Goal: Navigation & Orientation: Find specific page/section

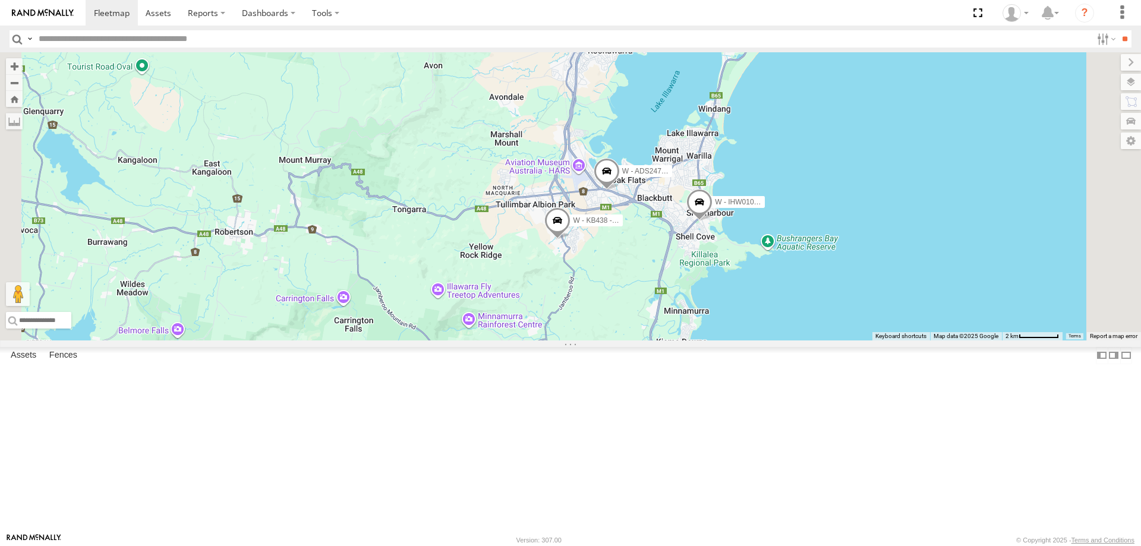
drag, startPoint x: 735, startPoint y: 351, endPoint x: 762, endPoint y: 349, distance: 26.8
click at [762, 341] on div "W - CN51ES - Cameron Ashby W - IHW009 - Geoff Cooper W - IHW007 - Paul Whatman …" at bounding box center [570, 196] width 1141 height 288
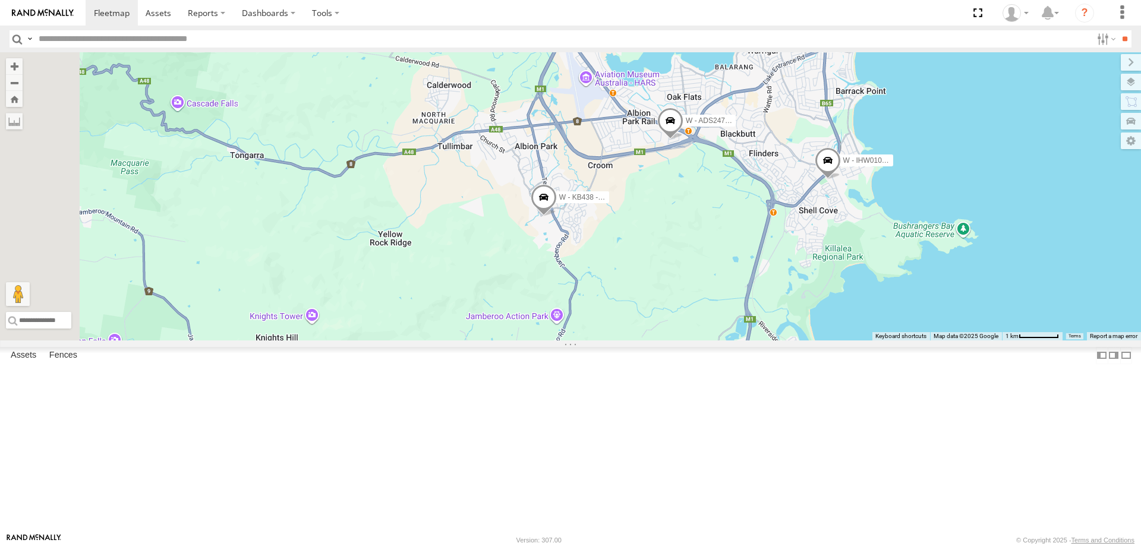
click at [684, 140] on span at bounding box center [671, 124] width 26 height 32
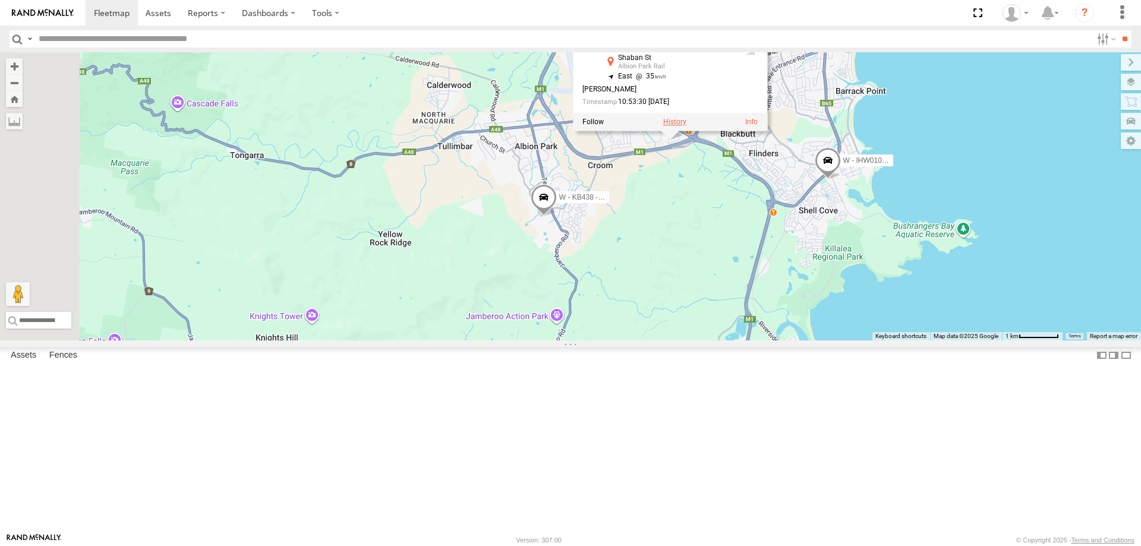
click at [687, 126] on label at bounding box center [674, 122] width 23 height 8
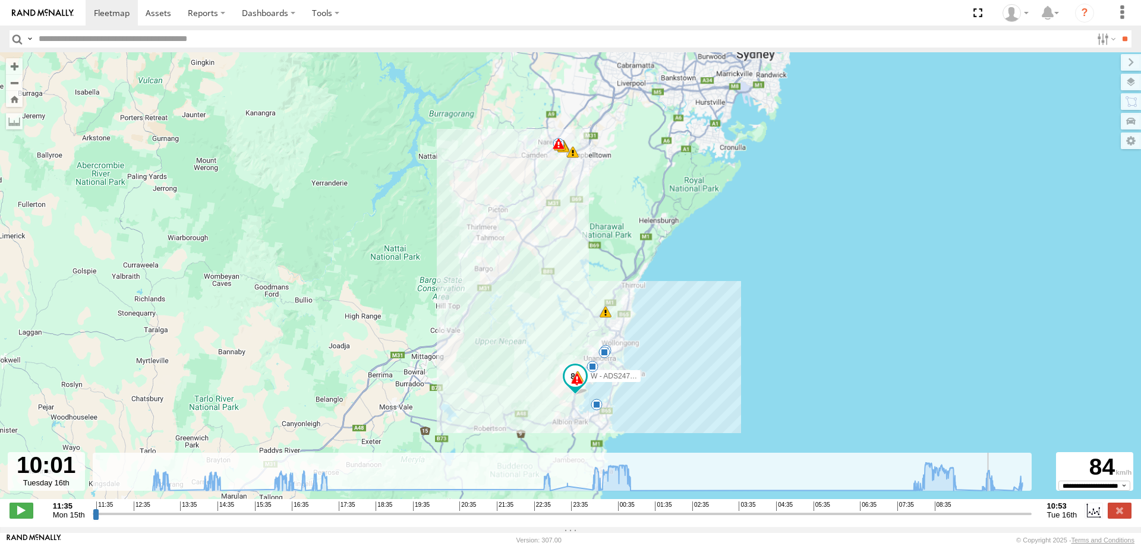
drag, startPoint x: 94, startPoint y: 520, endPoint x: 993, endPoint y: 526, distance: 899.5
click at [993, 520] on input "range" at bounding box center [562, 513] width 939 height 11
click at [999, 520] on input "range" at bounding box center [562, 513] width 939 height 11
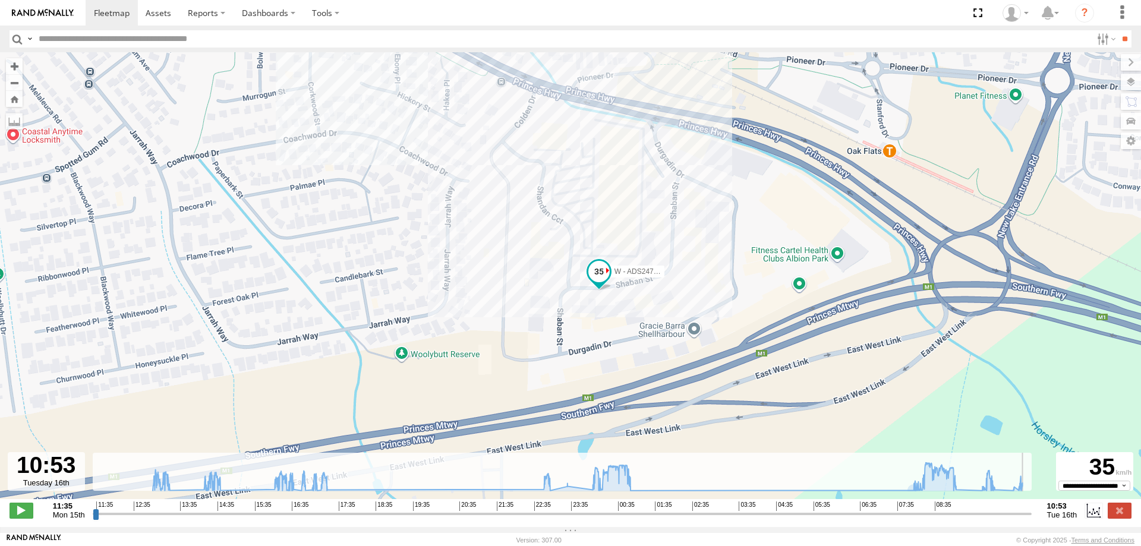
drag, startPoint x: 1000, startPoint y: 521, endPoint x: 901, endPoint y: 387, distance: 167.1
type input "**********"
click at [1032, 520] on input "range" at bounding box center [562, 513] width 939 height 11
click at [160, 13] on span at bounding box center [159, 12] width 26 height 11
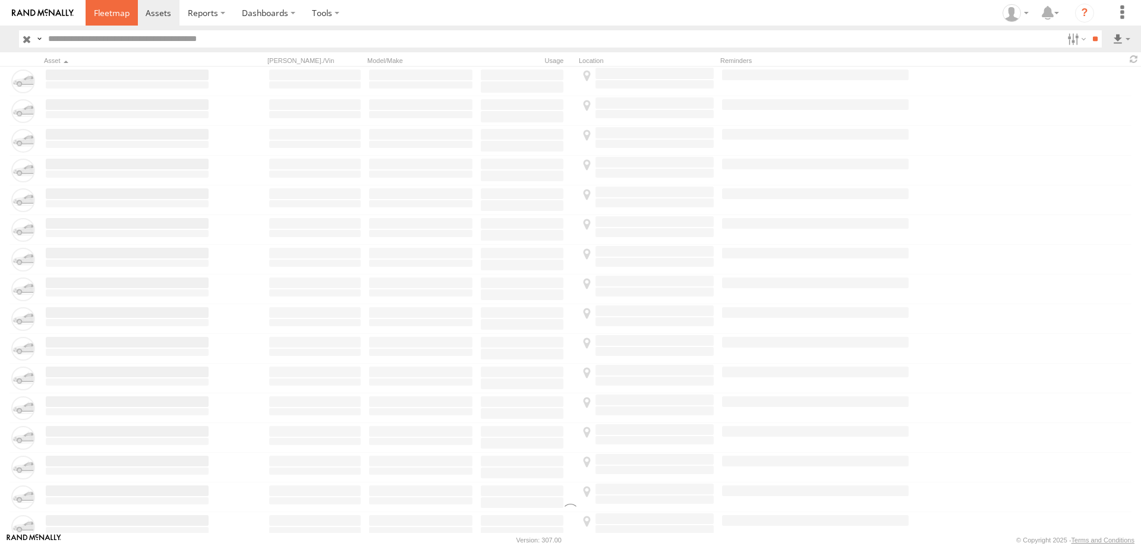
click at [99, 11] on span at bounding box center [112, 12] width 36 height 11
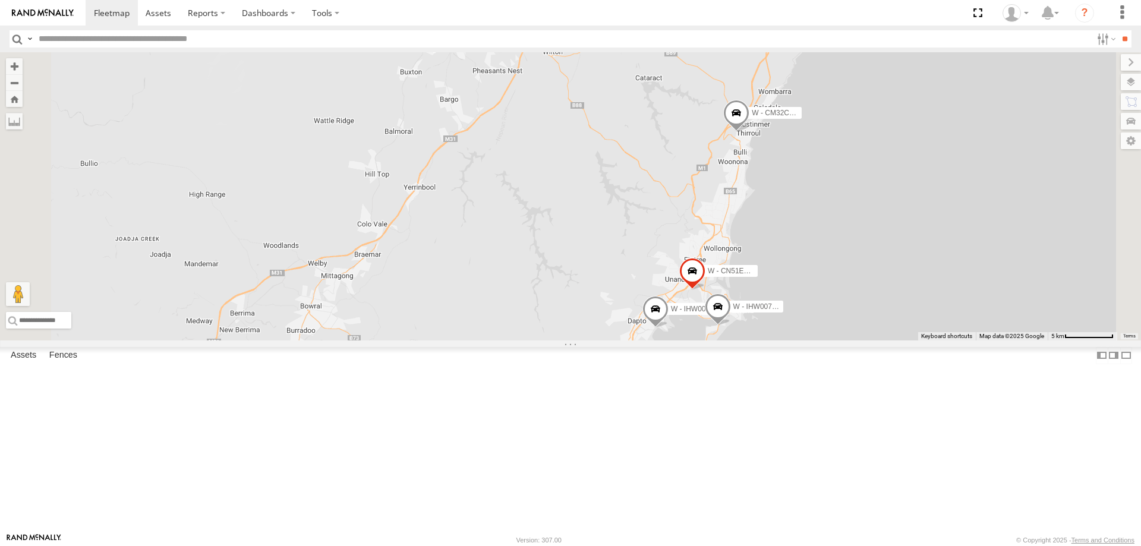
drag, startPoint x: 958, startPoint y: 451, endPoint x: 951, endPoint y: 378, distance: 74.1
click at [951, 341] on div "B - DG93WL - Josh Fahd C - FFZ14X- Ethan Hicks W - CM32CA - Cam Duffield W - CN…" at bounding box center [570, 196] width 1141 height 288
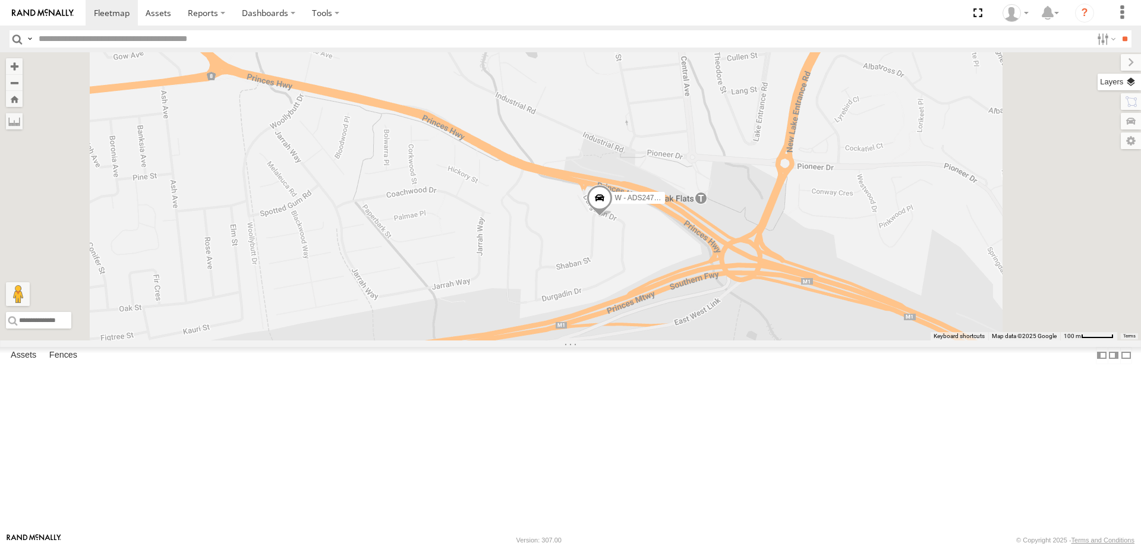
click at [1132, 84] on label at bounding box center [1119, 82] width 43 height 17
click at [0, 0] on label at bounding box center [0, 0] width 0 height 0
click at [0, 0] on span "Satellite" at bounding box center [0, 0] width 0 height 0
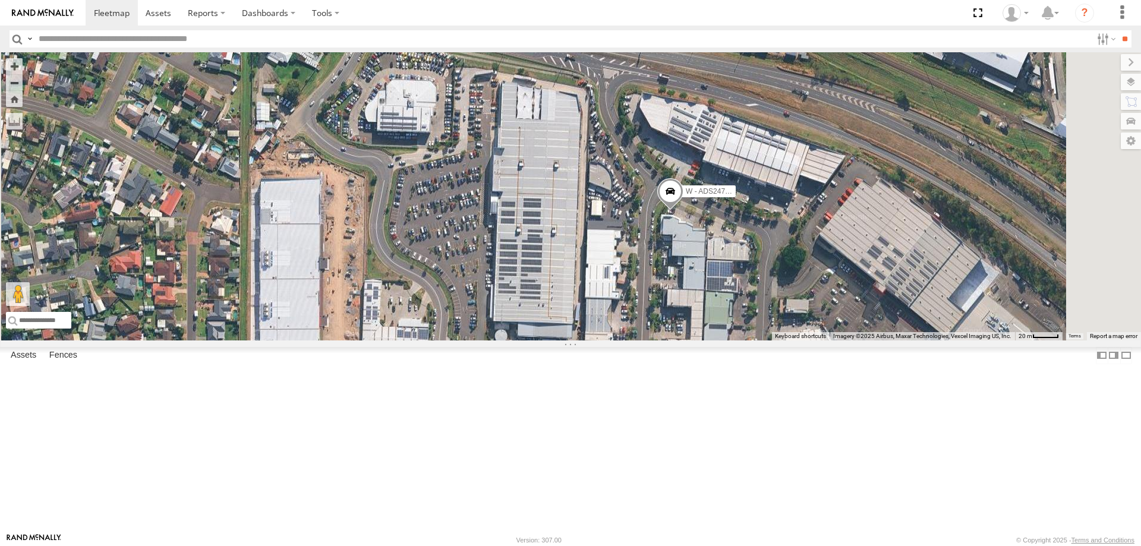
drag, startPoint x: 809, startPoint y: 402, endPoint x: 785, endPoint y: 307, distance: 98.0
click at [786, 307] on div "B - DG93WL - Josh Fahd C - FFZ14X- Ethan Hicks W - CM32CA - Cam Duffield W - CN…" at bounding box center [570, 196] width 1141 height 288
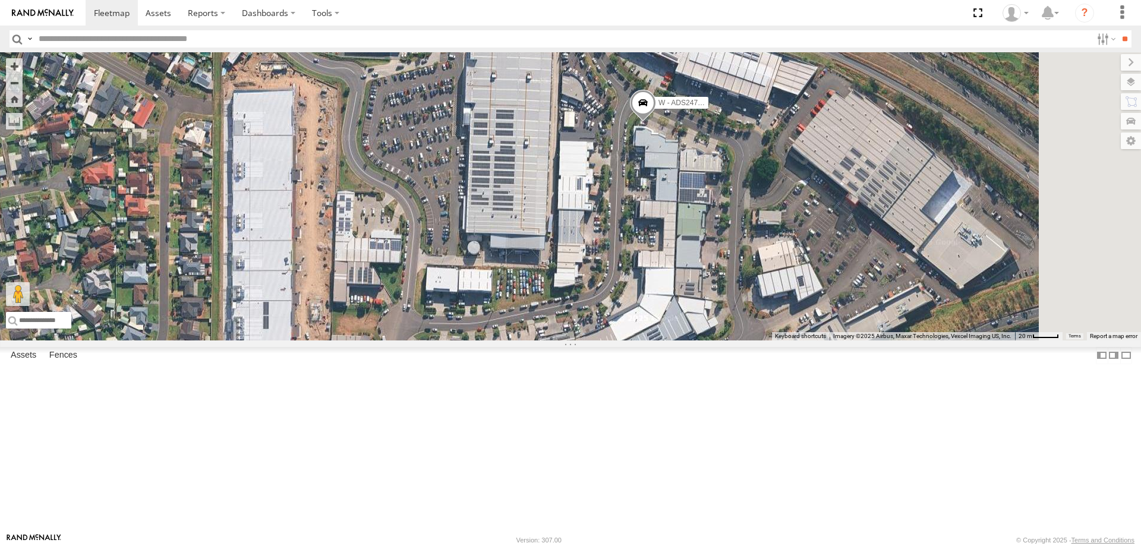
drag, startPoint x: 734, startPoint y: 325, endPoint x: 754, endPoint y: 389, distance: 67.5
click at [754, 341] on div "B - DG93WL - Josh Fahd C - FFZ14X- Ethan Hicks W - CM32CA - Cam Duffield W - CN…" at bounding box center [570, 196] width 1141 height 288
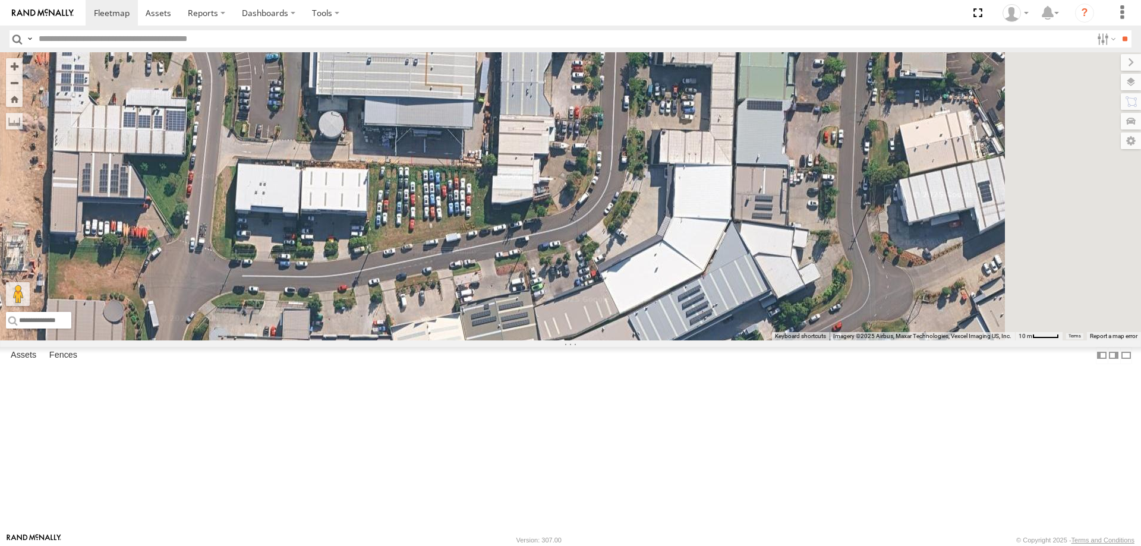
drag, startPoint x: 716, startPoint y: 445, endPoint x: 621, endPoint y: 417, distance: 99.1
click at [621, 341] on div "B - DG93WL - Josh Fahd C - FFZ14X- Ethan Hicks W - CM32CA - Cam Duffield W - CN…" at bounding box center [570, 196] width 1141 height 288
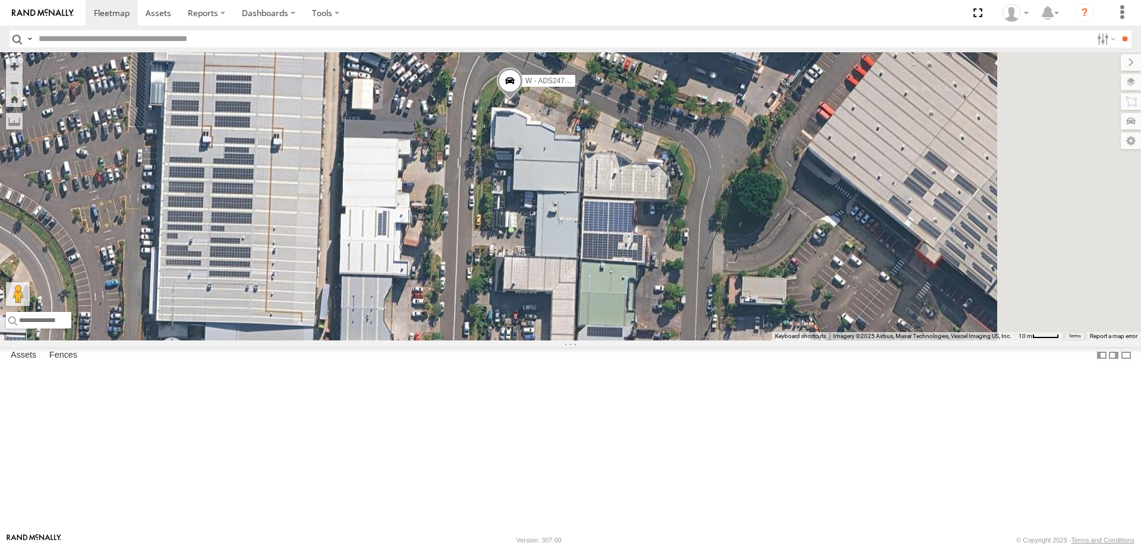
drag, startPoint x: 853, startPoint y: 306, endPoint x: 693, endPoint y: 529, distance: 273.9
click at [693, 341] on div "B - DG93WL - Josh Fahd C - FFZ14X- Ethan Hicks W - CM32CA - Cam Duffield W - CN…" at bounding box center [570, 196] width 1141 height 288
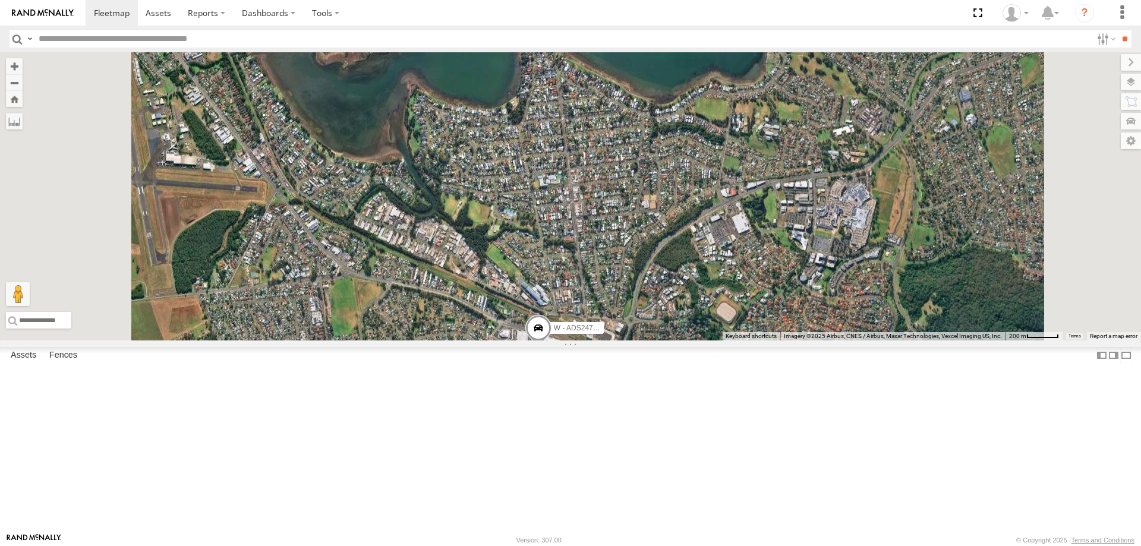
drag, startPoint x: 540, startPoint y: 202, endPoint x: 543, endPoint y: 404, distance: 202.2
click at [543, 341] on div "B - DG93WL - Josh Fahd C - FFZ14X- Ethan Hicks W - CM32CA - Cam Duffield W - CN…" at bounding box center [570, 196] width 1141 height 288
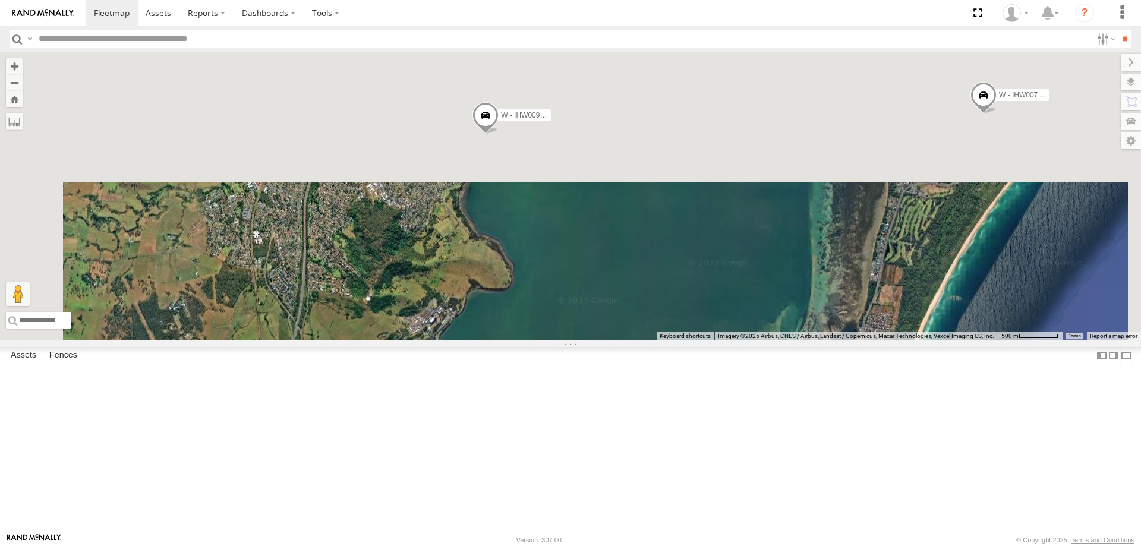
drag, startPoint x: 486, startPoint y: 463, endPoint x: 506, endPoint y: 502, distance: 43.3
click at [490, 546] on html at bounding box center [570, 273] width 1141 height 546
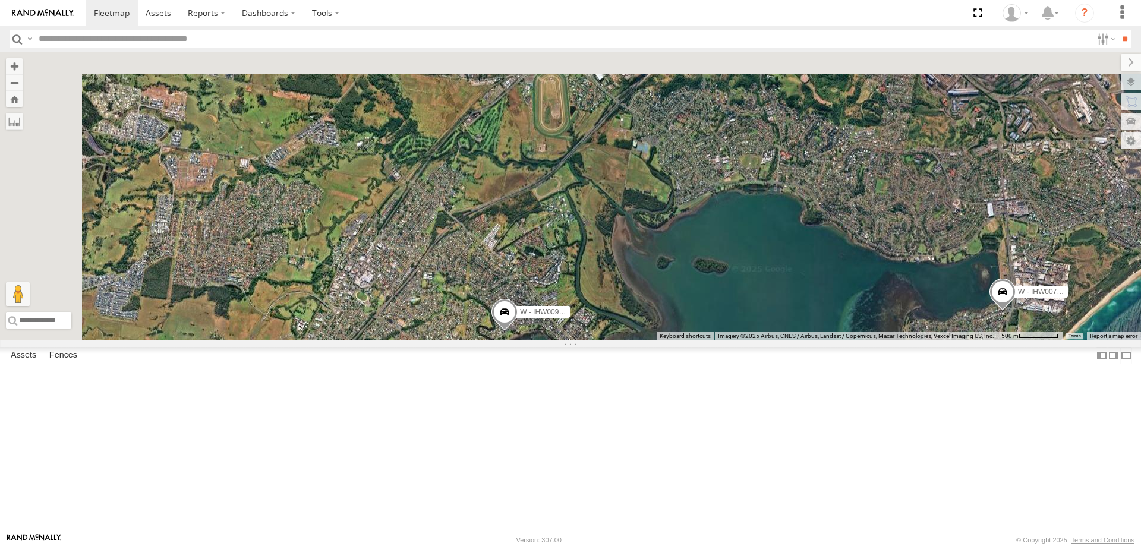
drag, startPoint x: 567, startPoint y: 451, endPoint x: 565, endPoint y: 509, distance: 58.3
click at [567, 341] on div "B - DG93WL - Josh Fahd C - FFZ14X- Ethan Hicks W - CM32CA - Cam Duffield W - CN…" at bounding box center [570, 196] width 1141 height 288
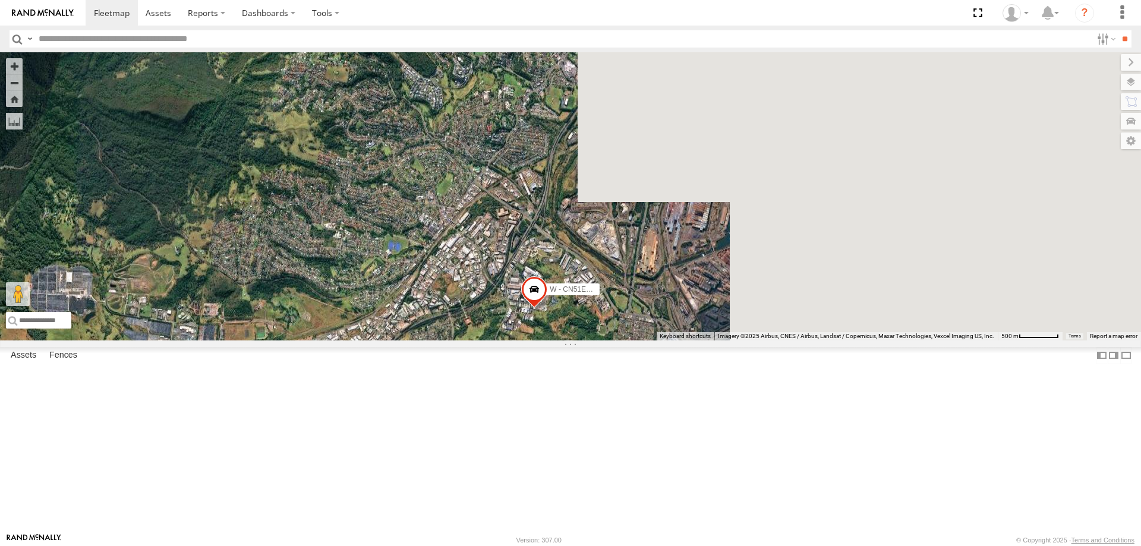
drag, startPoint x: 726, startPoint y: 300, endPoint x: 489, endPoint y: 509, distance: 316.3
click at [489, 341] on div "B - DG93WL - Josh Fahd C - FFZ14X- Ethan Hicks W - CM32CA - Cam Duffield W - CN…" at bounding box center [570, 196] width 1141 height 288
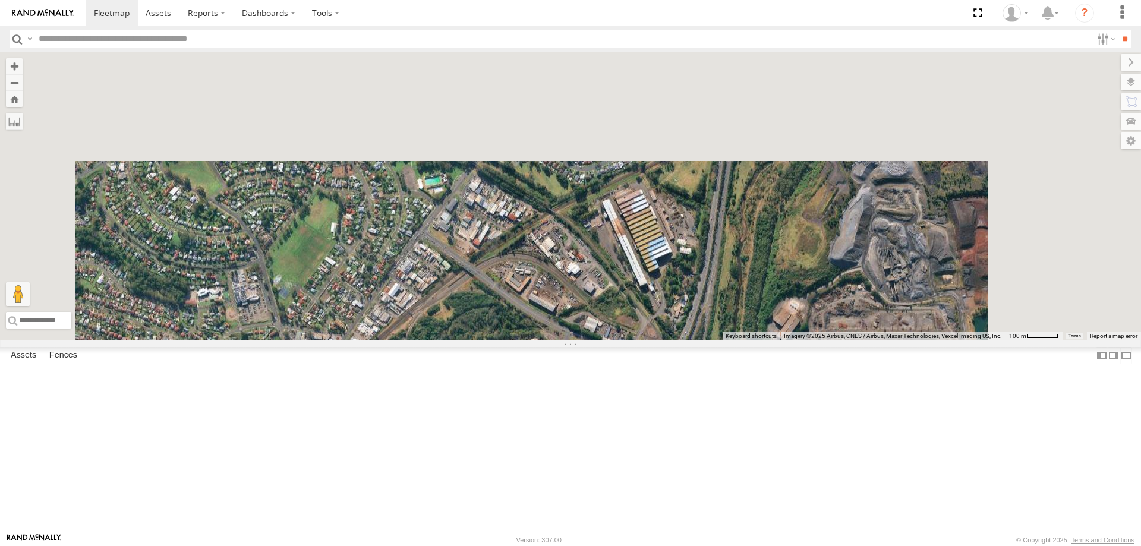
drag, startPoint x: 625, startPoint y: 221, endPoint x: 619, endPoint y: 483, distance: 261.7
click at [619, 341] on div "B - DG93WL - Josh Fahd C - FFZ14X- Ethan Hicks W - CM32CA - Cam Duffield W - CN…" at bounding box center [570, 196] width 1141 height 288
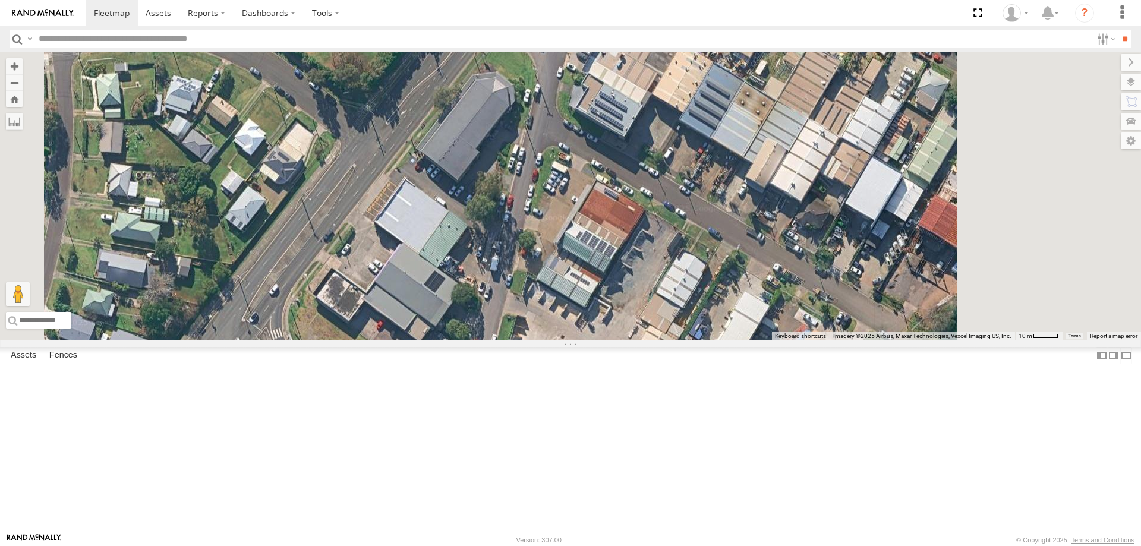
drag, startPoint x: 605, startPoint y: 387, endPoint x: 549, endPoint y: 386, distance: 55.3
click at [546, 341] on div "B - DG93WL - Josh Fahd C - FFZ14X- Ethan Hicks W - CM32CA - Cam Duffield W - CN…" at bounding box center [570, 196] width 1141 height 288
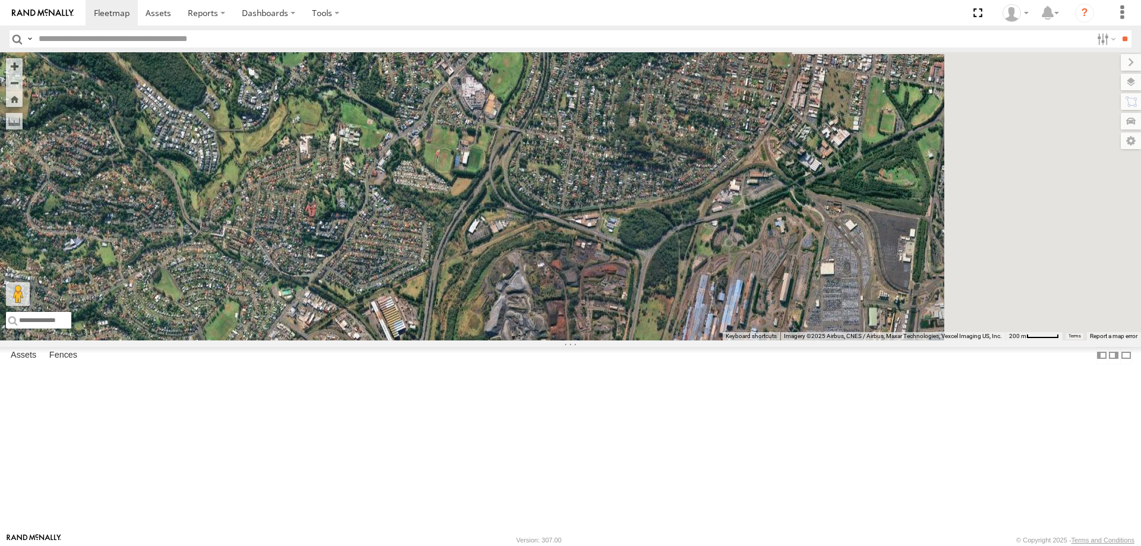
drag, startPoint x: 567, startPoint y: 409, endPoint x: 512, endPoint y: 407, distance: 54.2
click at [512, 341] on div "B - DG93WL - Josh Fahd C - FFZ14X- Ethan Hicks W - CM32CA - Cam Duffield W - CN…" at bounding box center [570, 196] width 1141 height 288
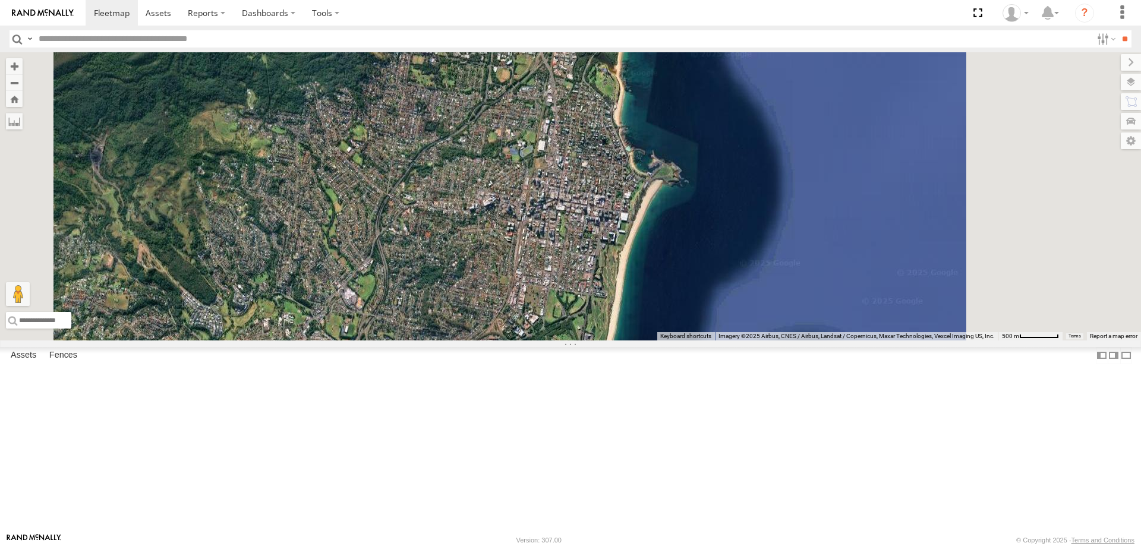
drag, startPoint x: 714, startPoint y: 329, endPoint x: 647, endPoint y: 425, distance: 117.4
click at [647, 341] on div "B - DG93WL - Josh Fahd C - FFZ14X- Ethan Hicks W - CM32CA - Cam Duffield W - CN…" at bounding box center [570, 196] width 1141 height 288
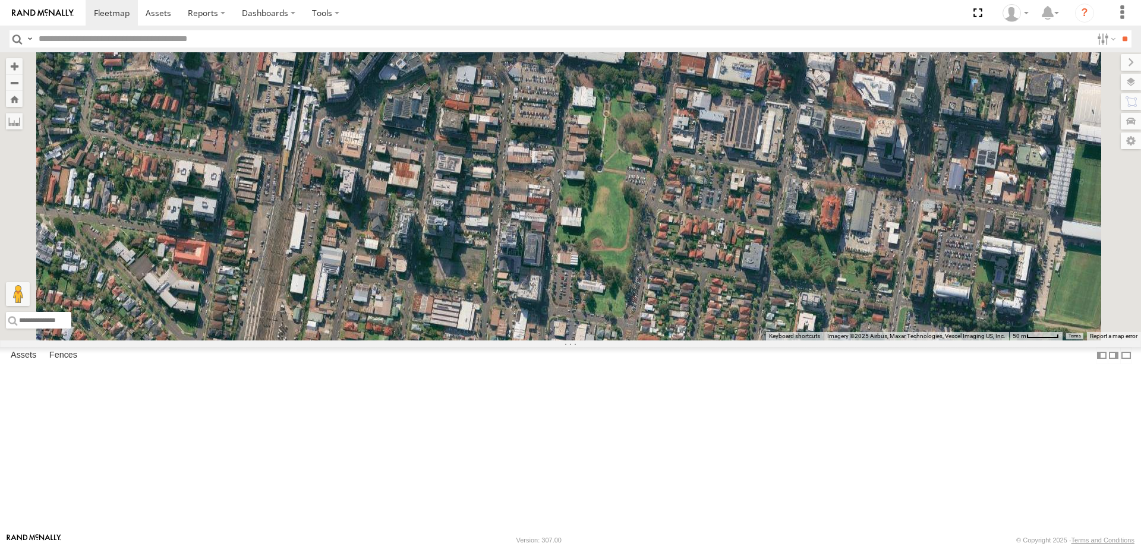
drag, startPoint x: 716, startPoint y: 230, endPoint x: 656, endPoint y: 413, distance: 192.3
click at [656, 341] on div "B - DG93WL - Josh Fahd C - FFZ14X- Ethan Hicks W - CM32CA - Cam Duffield W - CN…" at bounding box center [570, 196] width 1141 height 288
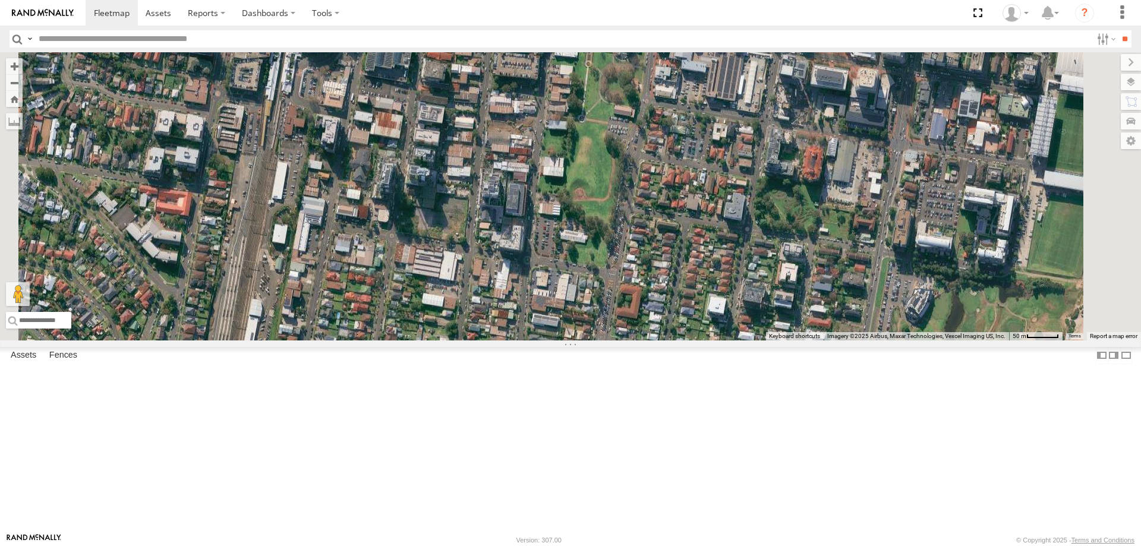
drag, startPoint x: 766, startPoint y: 436, endPoint x: 735, endPoint y: 347, distance: 93.8
click at [735, 341] on div "B - DG93WL - Josh Fahd C - FFZ14X- Ethan Hicks W - CM32CA - Cam Duffield W - CN…" at bounding box center [570, 196] width 1141 height 288
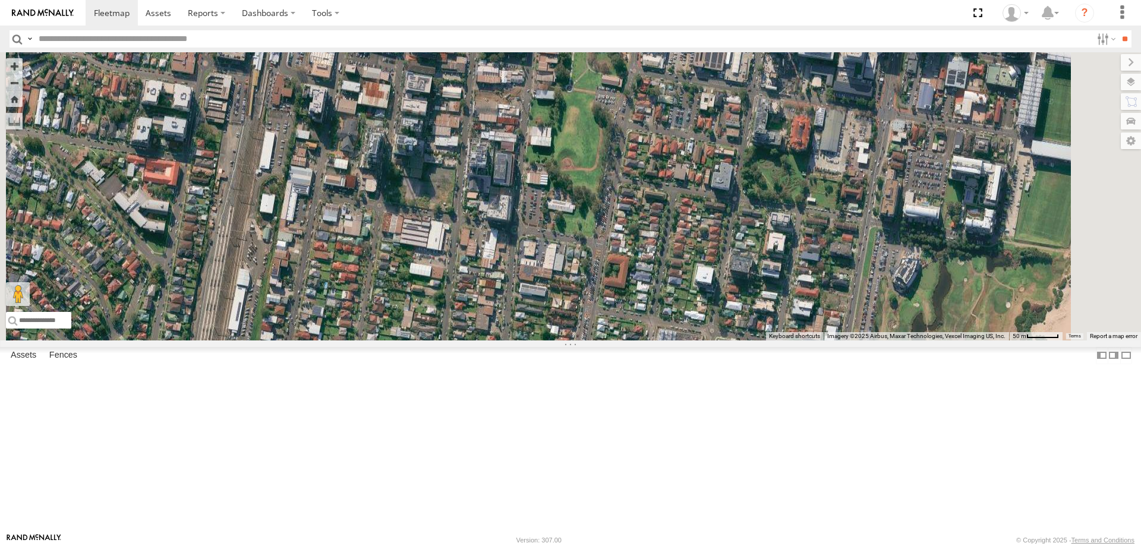
drag, startPoint x: 647, startPoint y: 389, endPoint x: 659, endPoint y: 313, distance: 77.0
click at [659, 313] on div "B - DG93WL - Josh Fahd C - FFZ14X- Ethan Hicks W - CM32CA - Cam Duffield W - CN…" at bounding box center [570, 196] width 1141 height 288
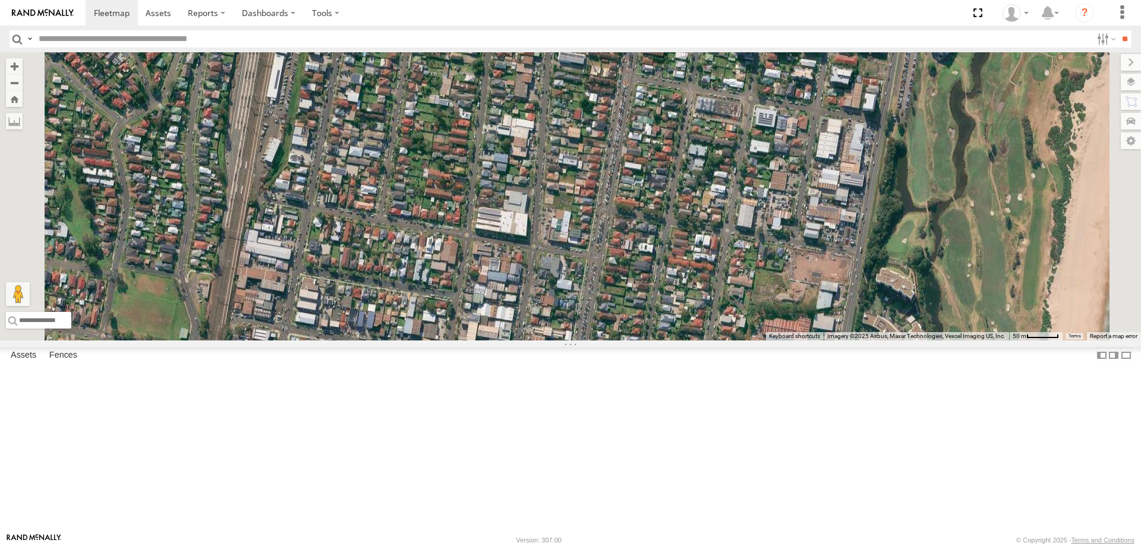
click at [654, 341] on div "B - DG93WL - Josh Fahd C - FFZ14X- Ethan Hicks W - CM32CA - Cam Duffield W - CN…" at bounding box center [570, 196] width 1141 height 288
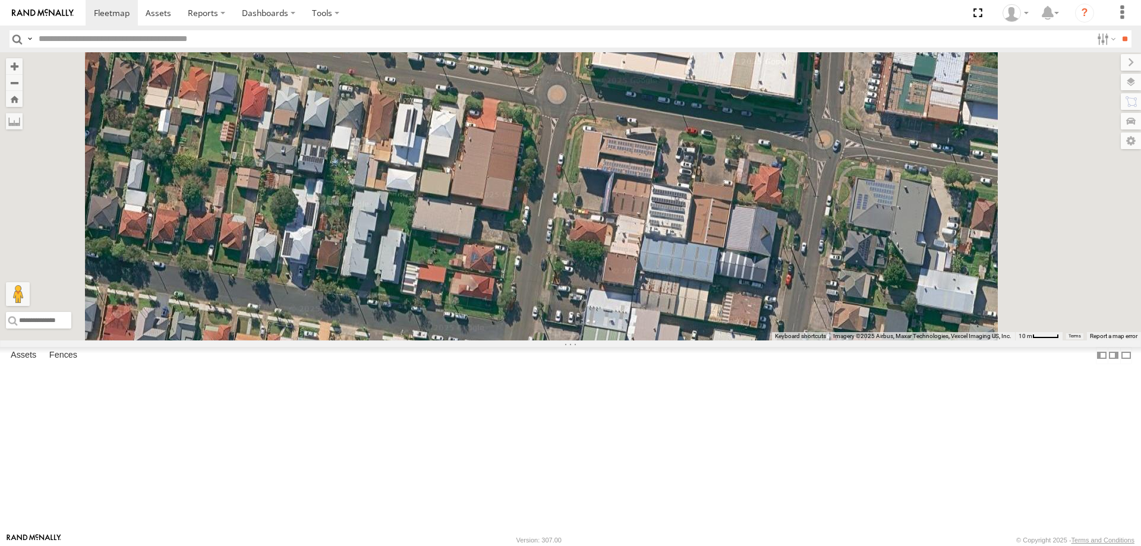
drag, startPoint x: 686, startPoint y: 302, endPoint x: 659, endPoint y: 386, distance: 88.6
click at [659, 341] on div "B - DG93WL - Josh Fahd C - FFZ14X- Ethan Hicks W - CM32CA - Cam Duffield W - CN…" at bounding box center [570, 196] width 1141 height 288
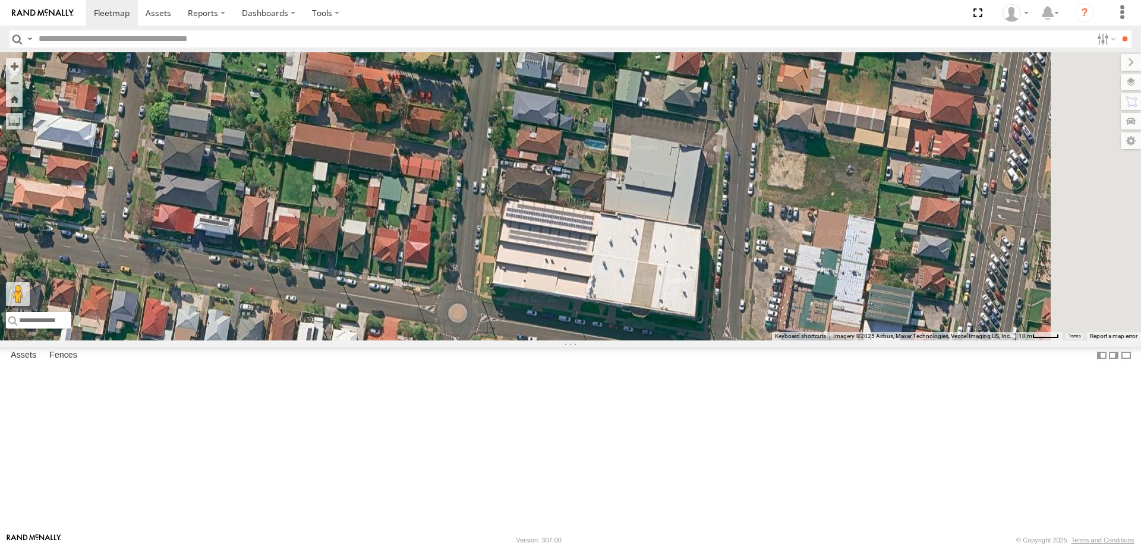
drag, startPoint x: 647, startPoint y: 316, endPoint x: 584, endPoint y: 474, distance: 169.7
click at [584, 341] on div "B - DG93WL - Josh Fahd C - FFZ14X- Ethan Hicks W - CM32CA - Cam Duffield W - CN…" at bounding box center [570, 196] width 1141 height 288
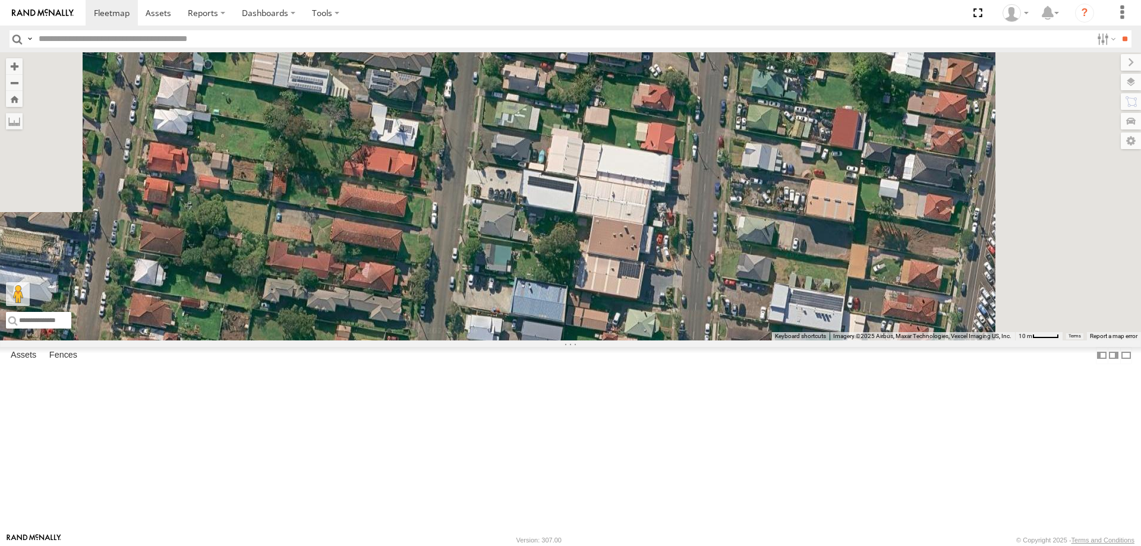
drag, startPoint x: 618, startPoint y: 269, endPoint x: 566, endPoint y: 514, distance: 250.5
click at [566, 341] on div "B - DG93WL - Josh Fahd C - FFZ14X- Ethan Hicks W - CM32CA - Cam Duffield W - CN…" at bounding box center [570, 196] width 1141 height 288
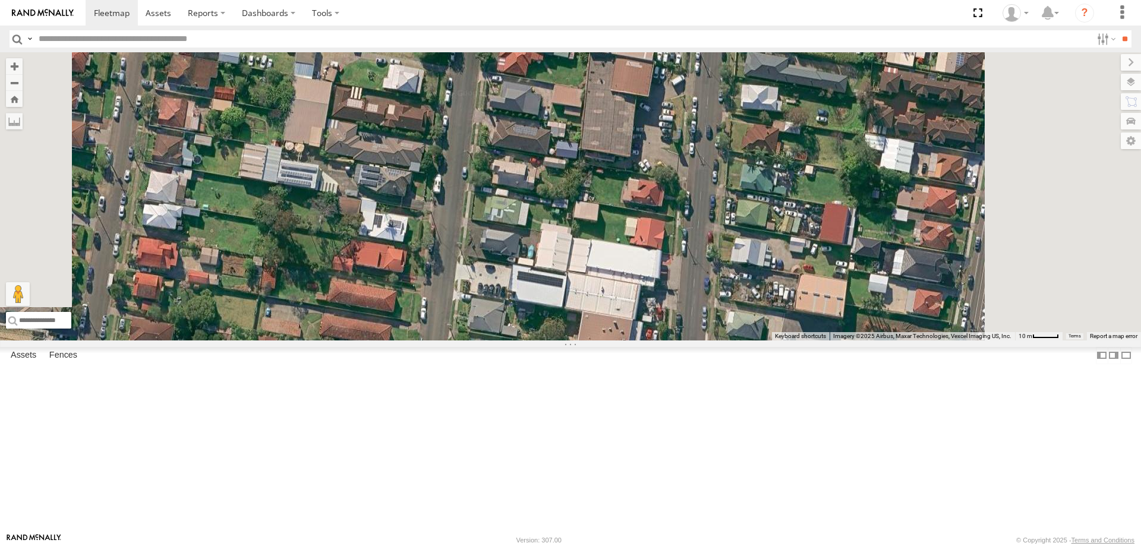
drag, startPoint x: 604, startPoint y: 331, endPoint x: 600, endPoint y: 469, distance: 138.0
click at [600, 341] on div "B - DG93WL - Josh Fahd C - FFZ14X- Ethan Hicks W - CM32CA - Cam Duffield W - CN…" at bounding box center [570, 196] width 1141 height 288
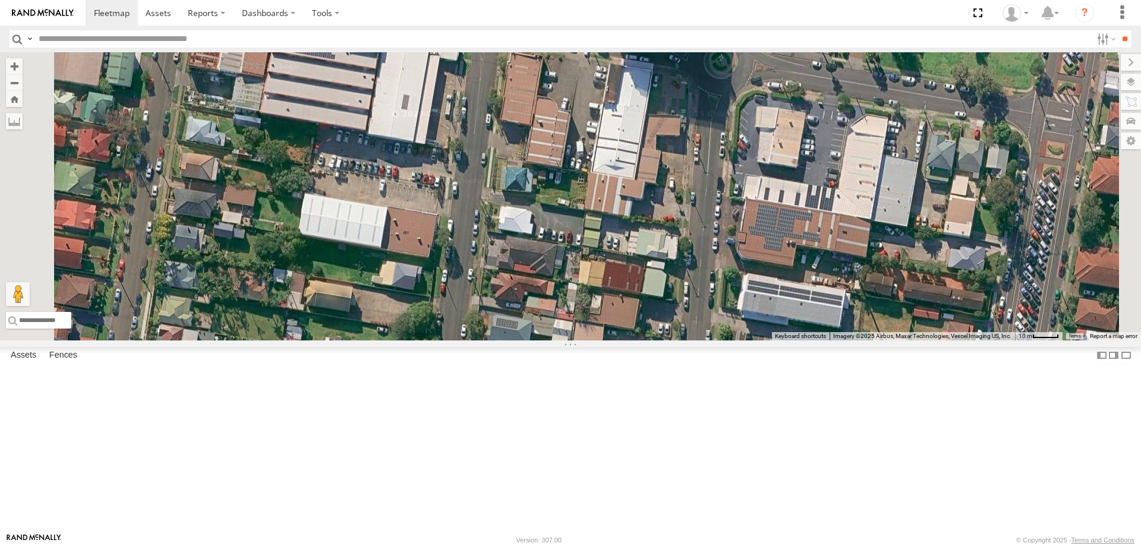
drag, startPoint x: 626, startPoint y: 256, endPoint x: 619, endPoint y: 385, distance: 129.2
click at [619, 341] on div "B - DG93WL - Josh Fahd C - FFZ14X- Ethan Hicks W - CM32CA - Cam Duffield W - CN…" at bounding box center [570, 196] width 1141 height 288
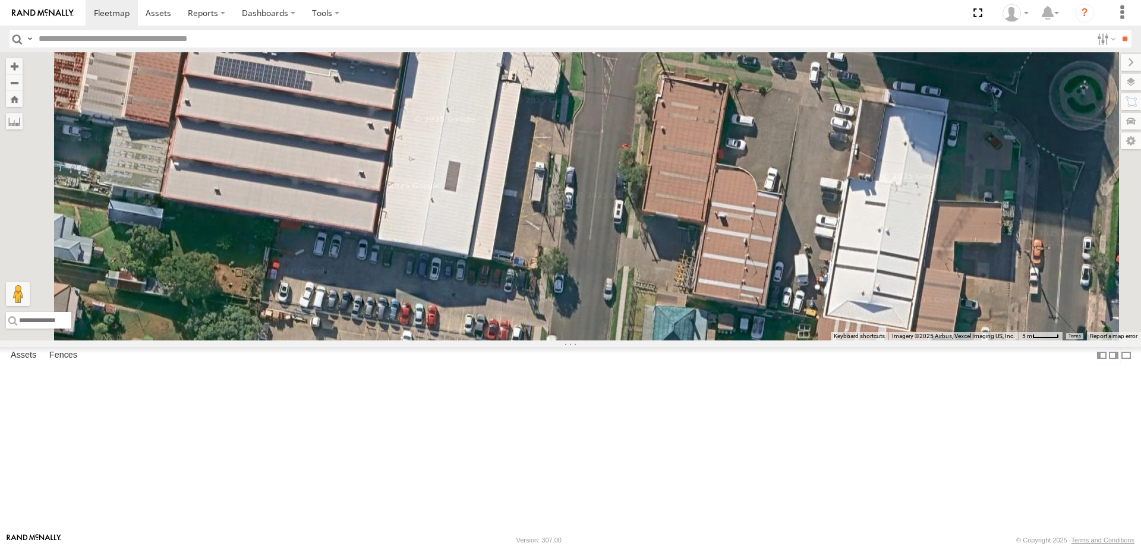
drag, startPoint x: 533, startPoint y: 271, endPoint x: 598, endPoint y: 290, distance: 67.5
click at [598, 290] on div "B - DG93WL - Josh Fahd C - FFZ14X- Ethan Hicks W - CM32CA - Cam Duffield W - CN…" at bounding box center [570, 196] width 1141 height 288
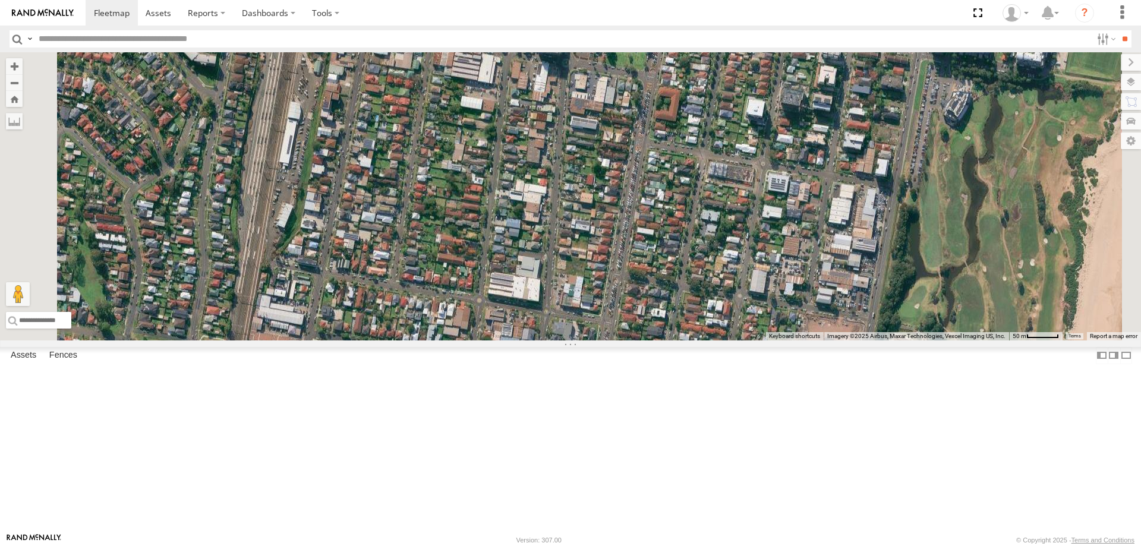
drag, startPoint x: 637, startPoint y: 402, endPoint x: 636, endPoint y: 203, distance: 199.8
click at [636, 184] on div "B - DG93WL - Josh Fahd C - FFZ14X- Ethan Hicks W - CM32CA - Cam Duffield W - CN…" at bounding box center [570, 196] width 1141 height 288
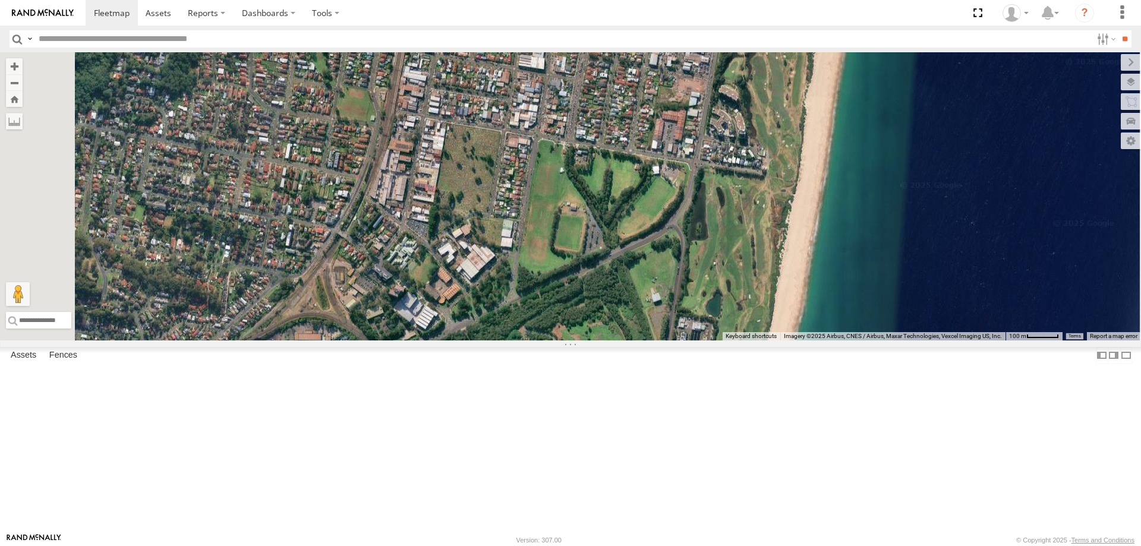
drag, startPoint x: 558, startPoint y: 391, endPoint x: 694, endPoint y: 164, distance: 264.8
click at [693, 168] on div "B - DG93WL - Josh Fahd C - FFZ14X- Ethan Hicks W - CM32CA - Cam Duffield W - CN…" at bounding box center [570, 196] width 1141 height 288
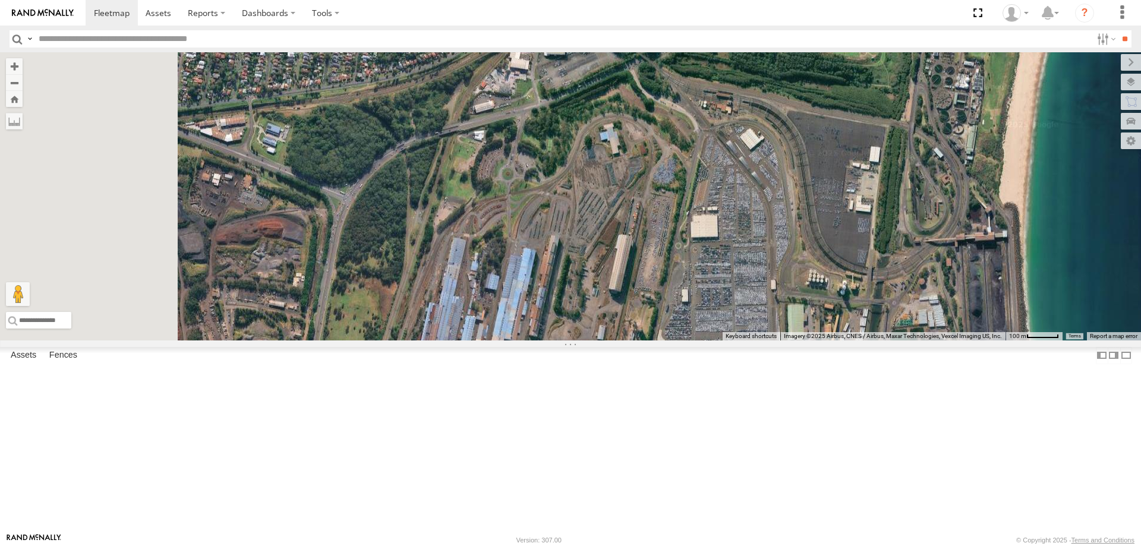
drag, startPoint x: 642, startPoint y: 279, endPoint x: 768, endPoint y: 237, distance: 132.9
click at [768, 237] on div "B - DG93WL - Josh Fahd C - FFZ14X- Ethan Hicks W - CM32CA - Cam Duffield W - CN…" at bounding box center [570, 196] width 1141 height 288
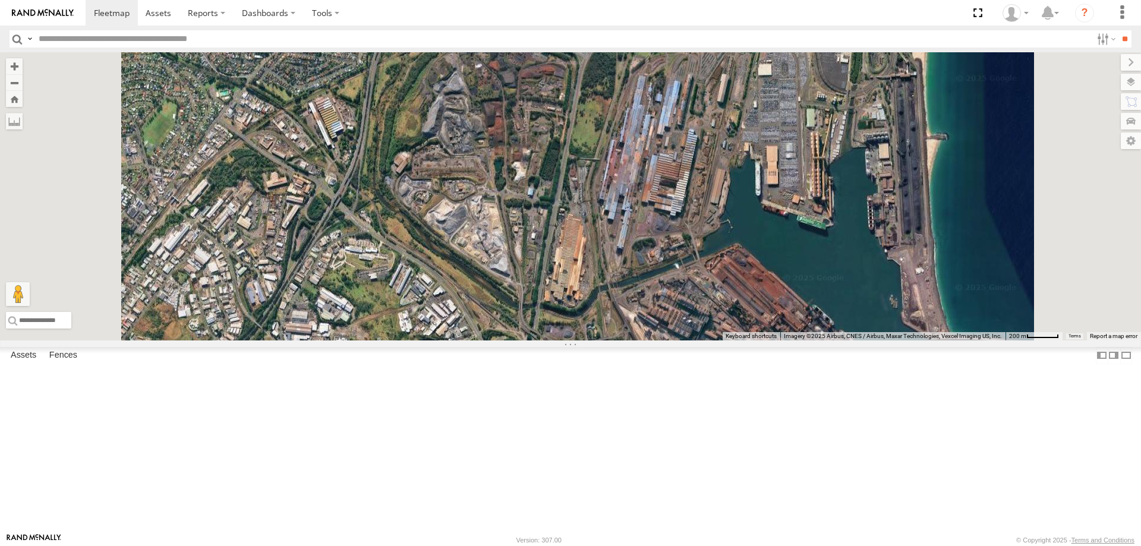
drag, startPoint x: 704, startPoint y: 328, endPoint x: 660, endPoint y: 267, distance: 74.9
click at [665, 264] on div "B - DG93WL - Josh Fahd C - FFZ14X- Ethan Hicks W - CM32CA - Cam Duffield W - CN…" at bounding box center [570, 196] width 1141 height 288
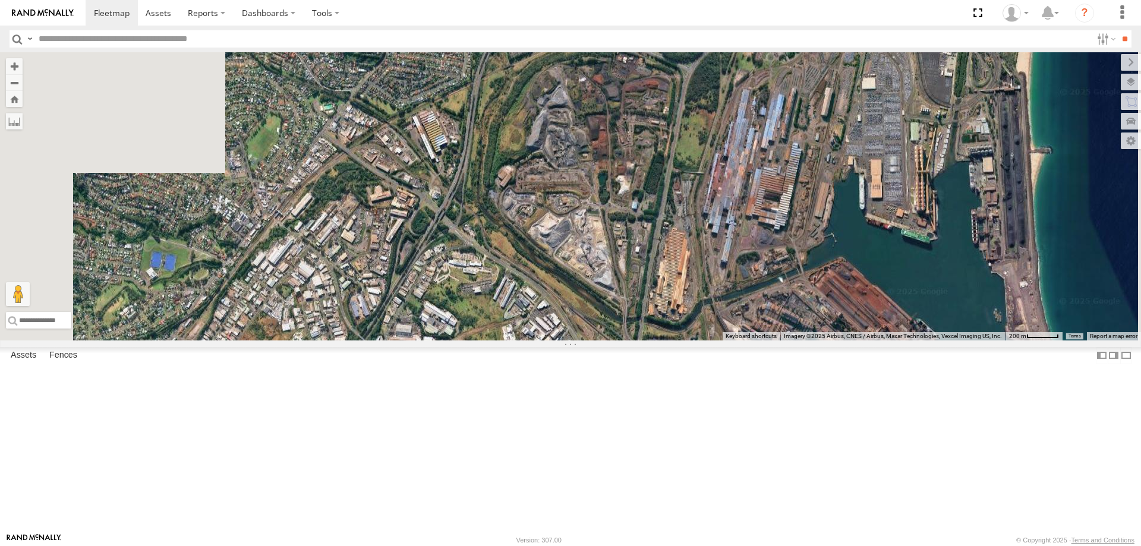
drag, startPoint x: 580, startPoint y: 337, endPoint x: 704, endPoint y: 407, distance: 142.7
click at [703, 341] on div "B - DG93WL - Josh Fahd C - FFZ14X- Ethan Hicks W - CM32CA - Cam Duffield W - CN…" at bounding box center [570, 196] width 1141 height 288
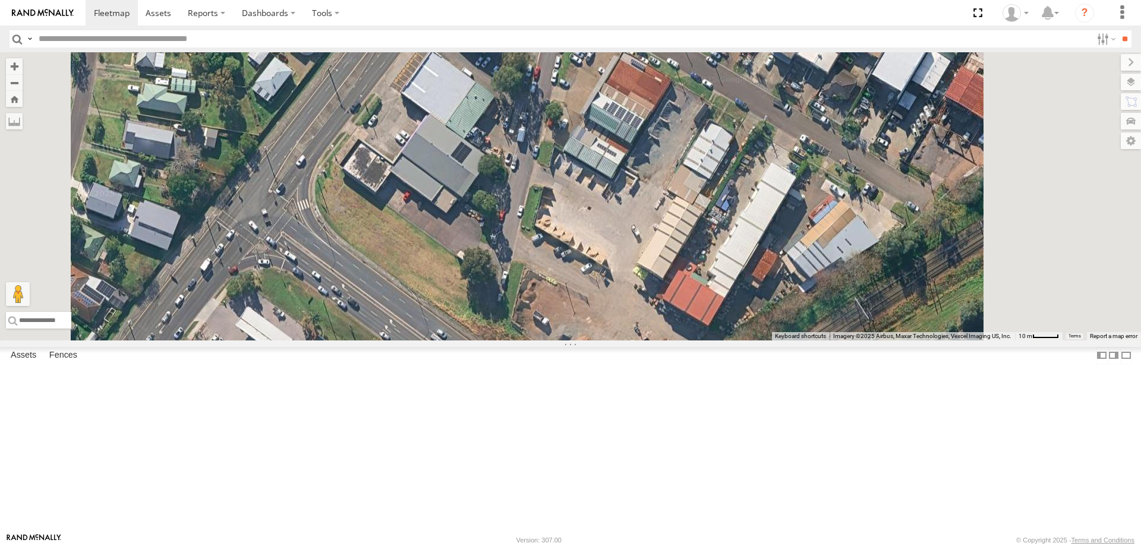
drag, startPoint x: 606, startPoint y: 254, endPoint x: 578, endPoint y: 305, distance: 57.7
click at [578, 305] on div "B - DG93WL - Josh Fahd C - FFZ14X- Ethan Hicks W - CM32CA - Cam Duffield W - CN…" at bounding box center [570, 196] width 1141 height 288
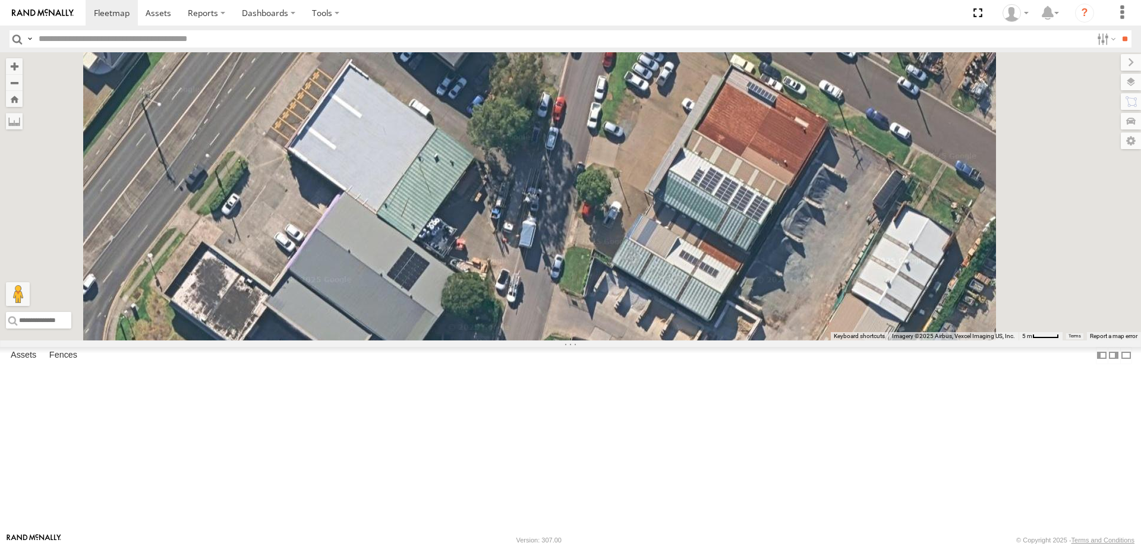
drag, startPoint x: 583, startPoint y: 291, endPoint x: 545, endPoint y: 292, distance: 38.1
click at [545, 292] on div "B - DG93WL - Josh Fahd C - FFZ14X- Ethan Hicks W - CM32CA - Cam Duffield W - CN…" at bounding box center [570, 196] width 1141 height 288
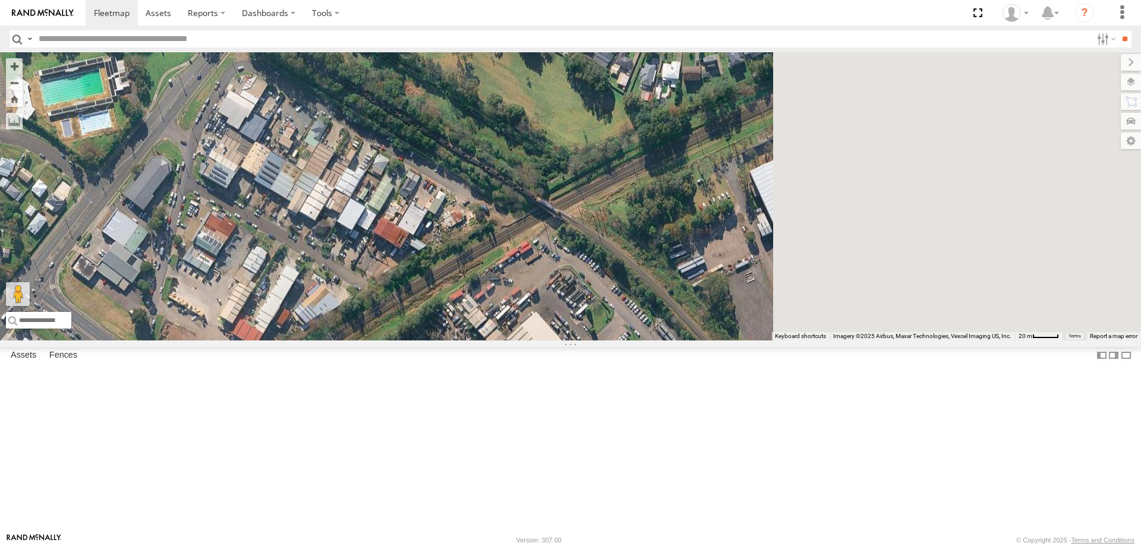
drag, startPoint x: 598, startPoint y: 408, endPoint x: 503, endPoint y: 432, distance: 98.0
click at [503, 341] on div "B - DG93WL - Josh Fahd C - FFZ14X- Ethan Hicks W - CM32CA - Cam Duffield W - CN…" at bounding box center [570, 196] width 1141 height 288
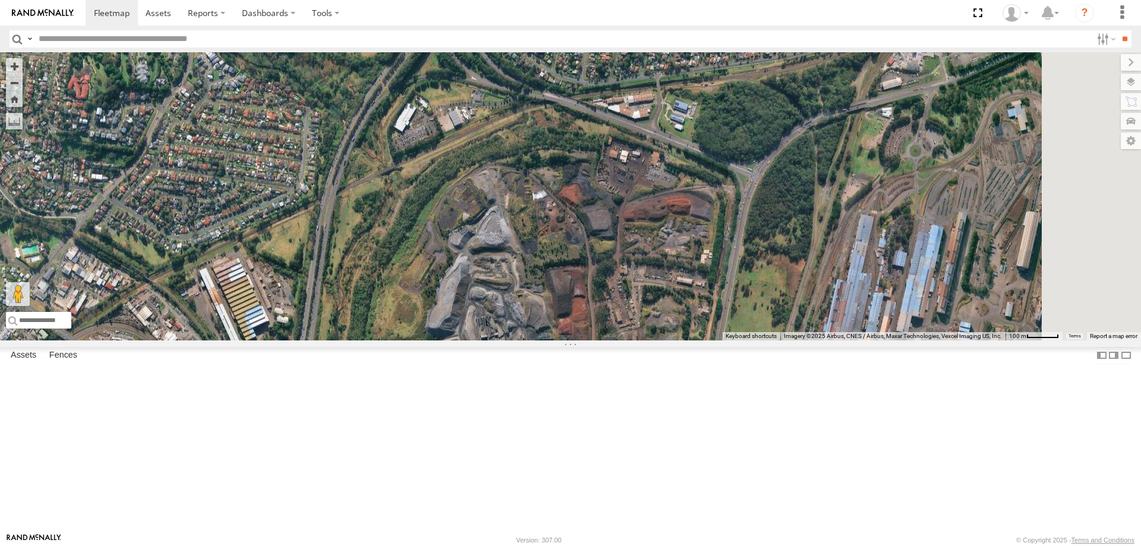
drag, startPoint x: 752, startPoint y: 393, endPoint x: 463, endPoint y: 375, distance: 289.5
click at [463, 341] on div "B - DG93WL - Josh Fahd C - FFZ14X- Ethan Hicks W - CM32CA - Cam Duffield W - CN…" at bounding box center [570, 196] width 1141 height 288
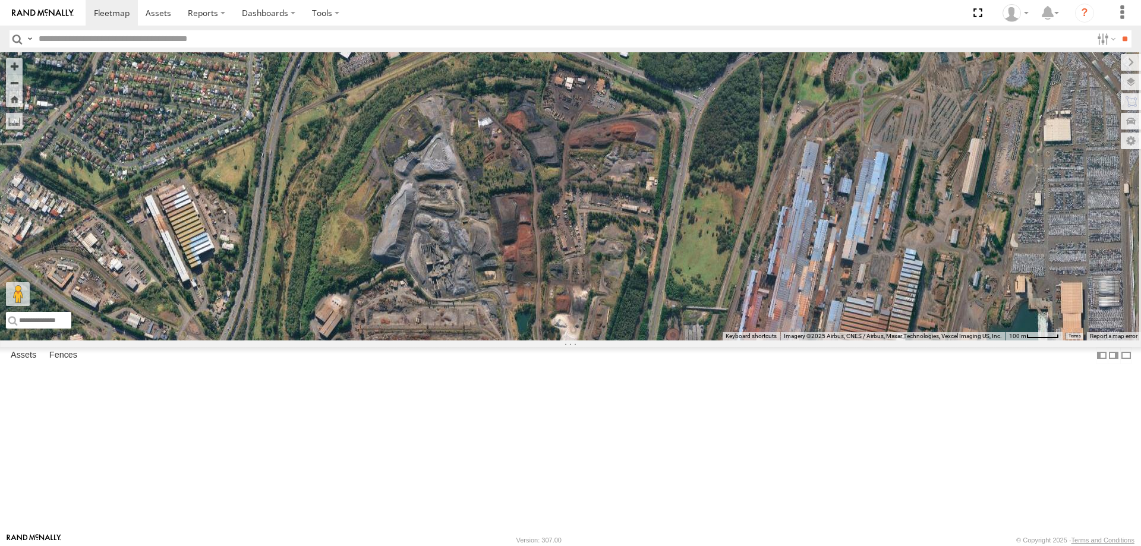
drag, startPoint x: 646, startPoint y: 410, endPoint x: 622, endPoint y: 302, distance: 110.8
click at [625, 305] on div "B - DG93WL - Josh Fahd C - FFZ14X- Ethan Hicks W - CM32CA - Cam Duffield W - CN…" at bounding box center [570, 196] width 1141 height 288
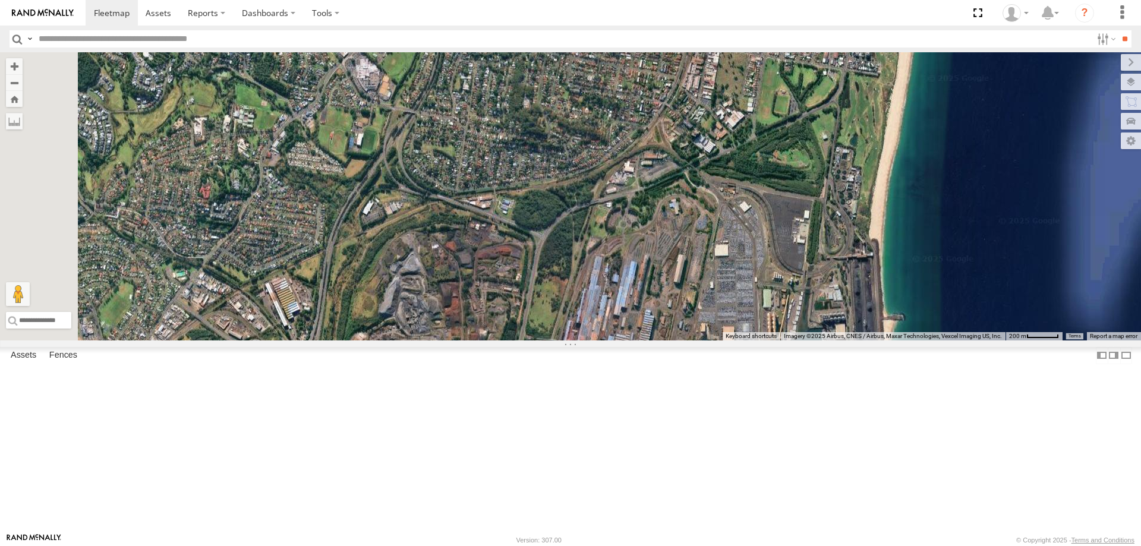
drag, startPoint x: 559, startPoint y: 385, endPoint x: 685, endPoint y: 437, distance: 137.0
click at [757, 341] on div "B - DG93WL - Josh Fahd C - FFZ14X- Ethan Hicks W - CM32CA - Cam Duffield W - CN…" at bounding box center [570, 196] width 1141 height 288
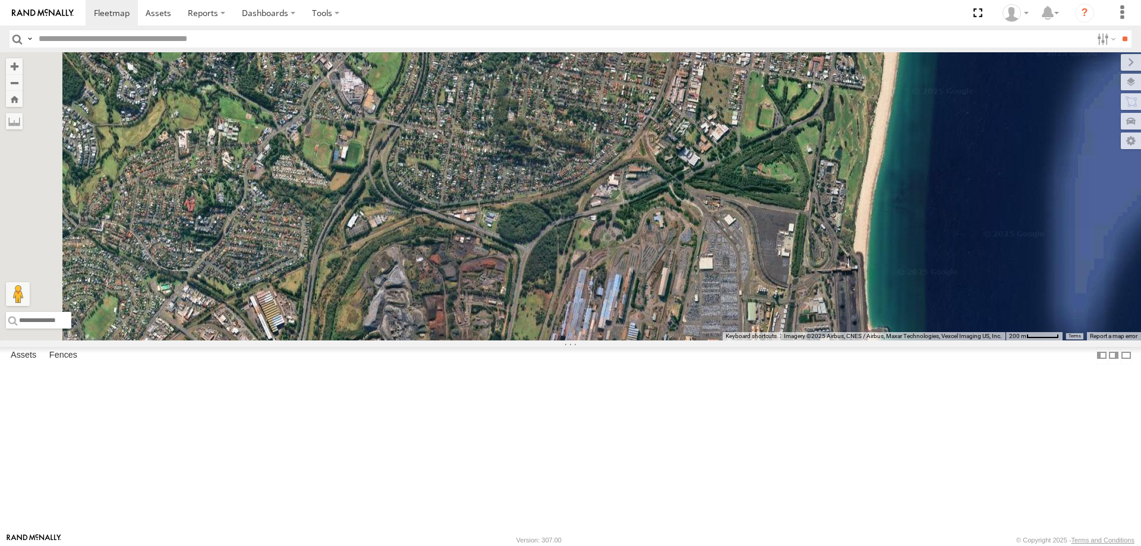
drag, startPoint x: 599, startPoint y: 442, endPoint x: 614, endPoint y: 407, distance: 37.3
click at [614, 341] on div "B - DG93WL - Josh Fahd C - FFZ14X- Ethan Hicks W - CM32CA - Cam Duffield W - CN…" at bounding box center [570, 196] width 1141 height 288
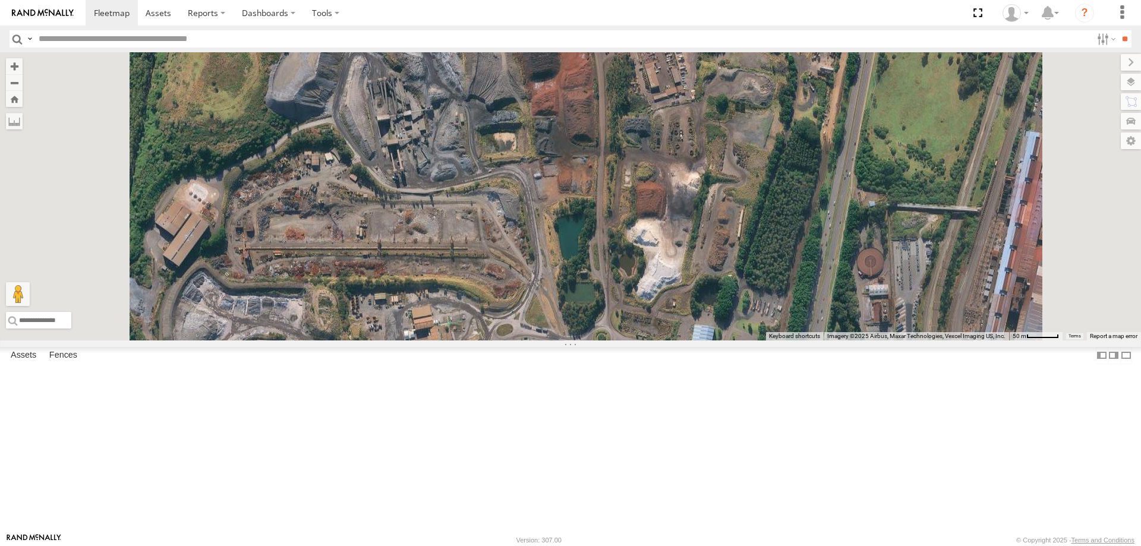
drag, startPoint x: 612, startPoint y: 372, endPoint x: 573, endPoint y: 499, distance: 133.3
click at [573, 341] on div "B - DG93WL - Josh Fahd C - FFZ14X- Ethan Hicks W - CM32CA - Cam Duffield W - CN…" at bounding box center [570, 196] width 1141 height 288
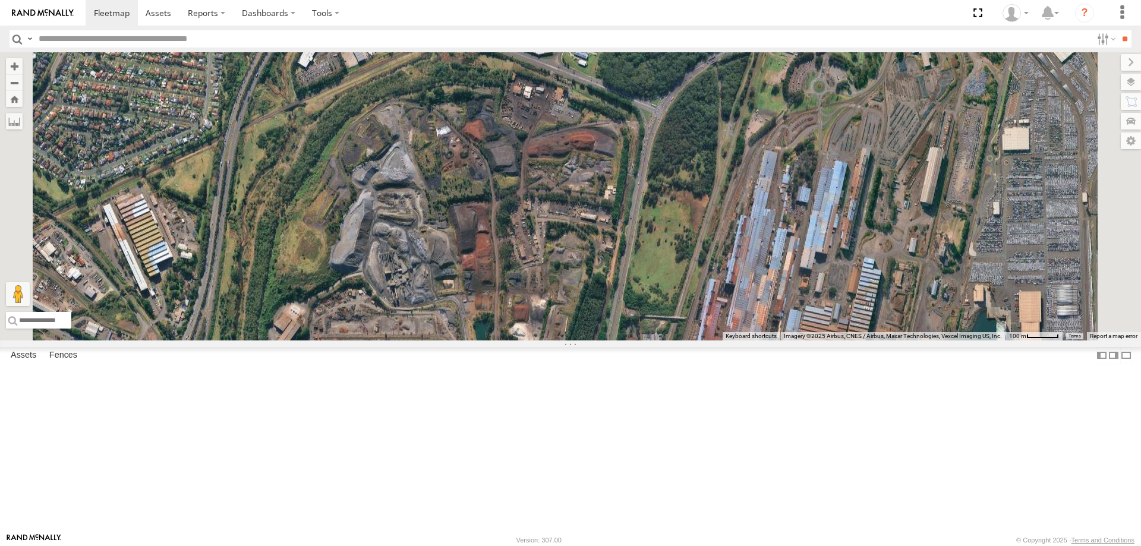
drag, startPoint x: 642, startPoint y: 484, endPoint x: 627, endPoint y: 231, distance: 253.7
click at [630, 253] on div "B - DG93WL - Josh Fahd C - FFZ14X- Ethan Hicks W - CM32CA - Cam Duffield W - CN…" at bounding box center [570, 196] width 1141 height 288
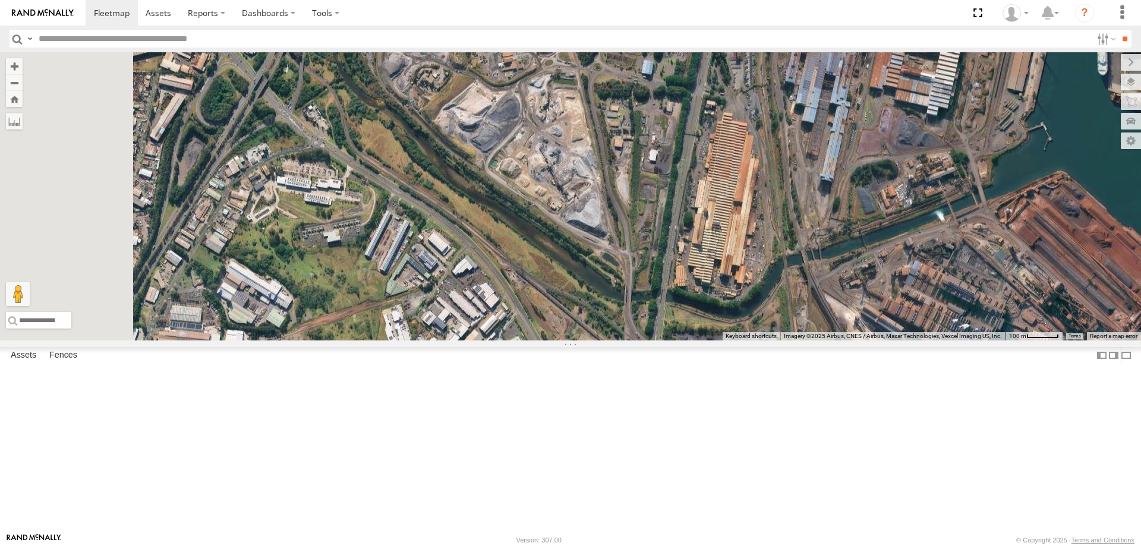
drag, startPoint x: 497, startPoint y: 267, endPoint x: 662, endPoint y: 382, distance: 201.2
click at [662, 341] on div "B - DG93WL - Josh Fahd C - FFZ14X- Ethan Hicks W - CM32CA - Cam Duffield W - CN…" at bounding box center [570, 196] width 1141 height 288
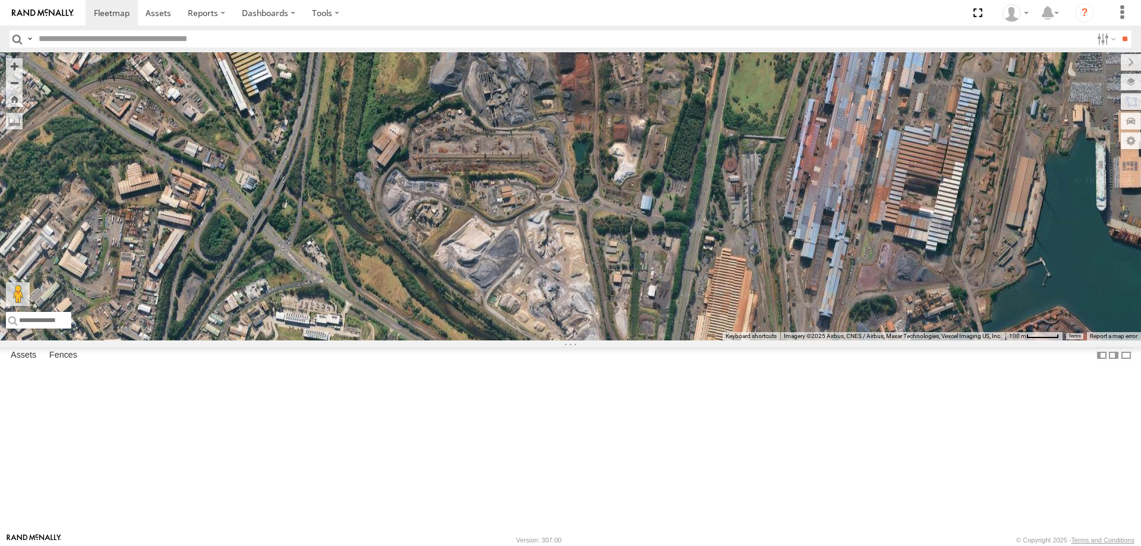
drag, startPoint x: 662, startPoint y: 264, endPoint x: 631, endPoint y: 408, distance: 147.9
click at [631, 341] on div "B - DG93WL - Josh Fahd C - FFZ14X- Ethan Hicks W - CM32CA - Cam Duffield W - CN…" at bounding box center [570, 196] width 1141 height 288
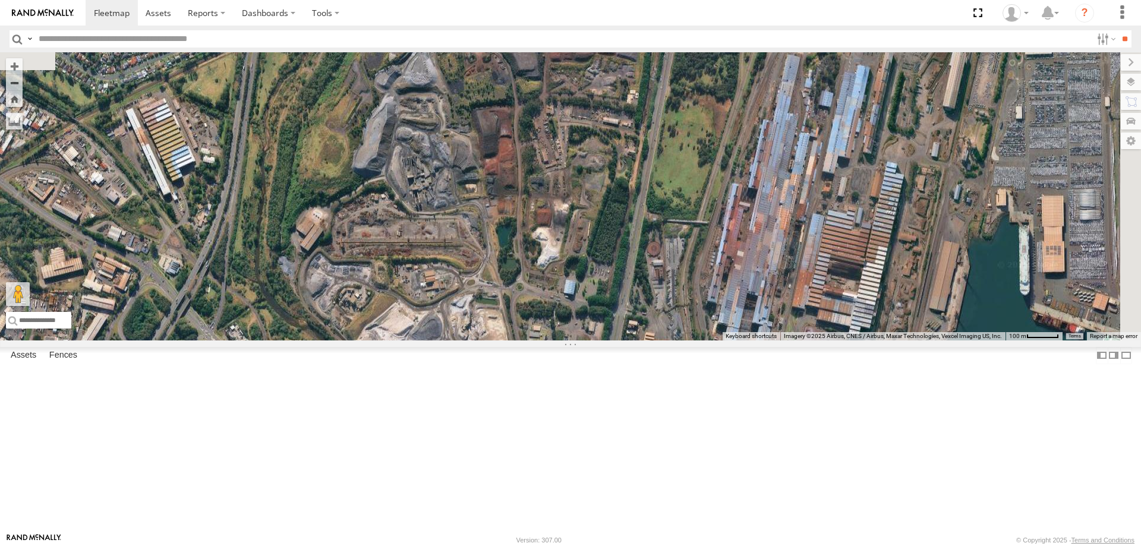
drag, startPoint x: 690, startPoint y: 350, endPoint x: 615, endPoint y: 346, distance: 75.0
click at [617, 341] on div "B - DG93WL - Josh Fahd C - FFZ14X- Ethan Hicks W - CM32CA - Cam Duffield W - CN…" at bounding box center [570, 196] width 1141 height 288
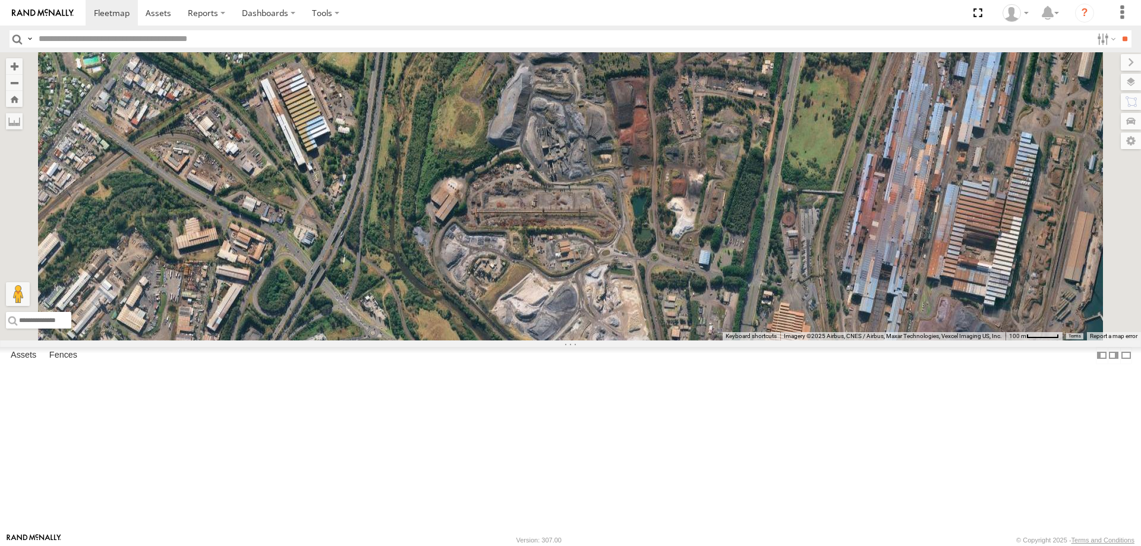
drag, startPoint x: 436, startPoint y: 351, endPoint x: 519, endPoint y: 358, distance: 82.9
click at [517, 341] on div "B - DG93WL - Josh Fahd C - FFZ14X- Ethan Hicks W - CM32CA - Cam Duffield W - CN…" at bounding box center [570, 196] width 1141 height 288
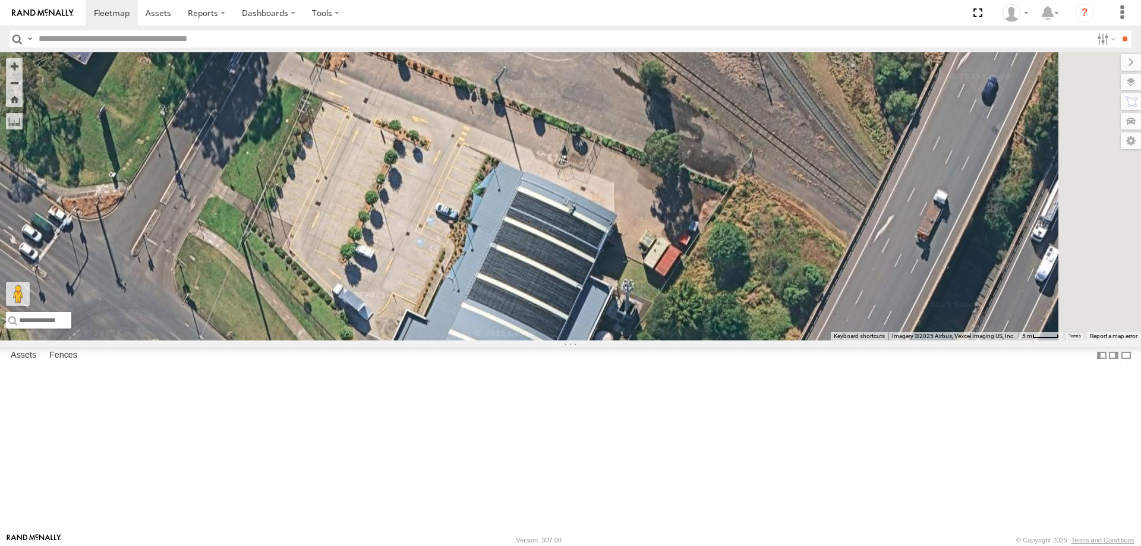
drag, startPoint x: 615, startPoint y: 327, endPoint x: 597, endPoint y: 272, distance: 57.3
click at [597, 272] on div "B - DG93WL - Josh Fahd C - FFZ14X- Ethan Hicks W - CM32CA - Cam Duffield W - CN…" at bounding box center [570, 196] width 1141 height 288
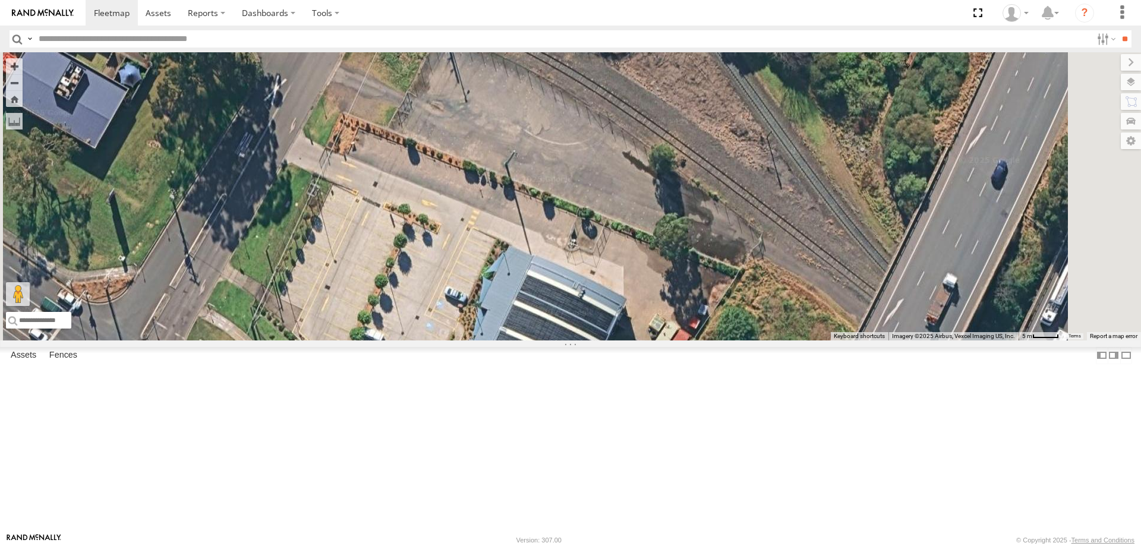
drag, startPoint x: 557, startPoint y: 265, endPoint x: 578, endPoint y: 383, distance: 120.1
click at [578, 341] on div "B - DG93WL - Josh Fahd C - FFZ14X- Ethan Hicks W - CM32CA - Cam Duffield W - CN…" at bounding box center [570, 196] width 1141 height 288
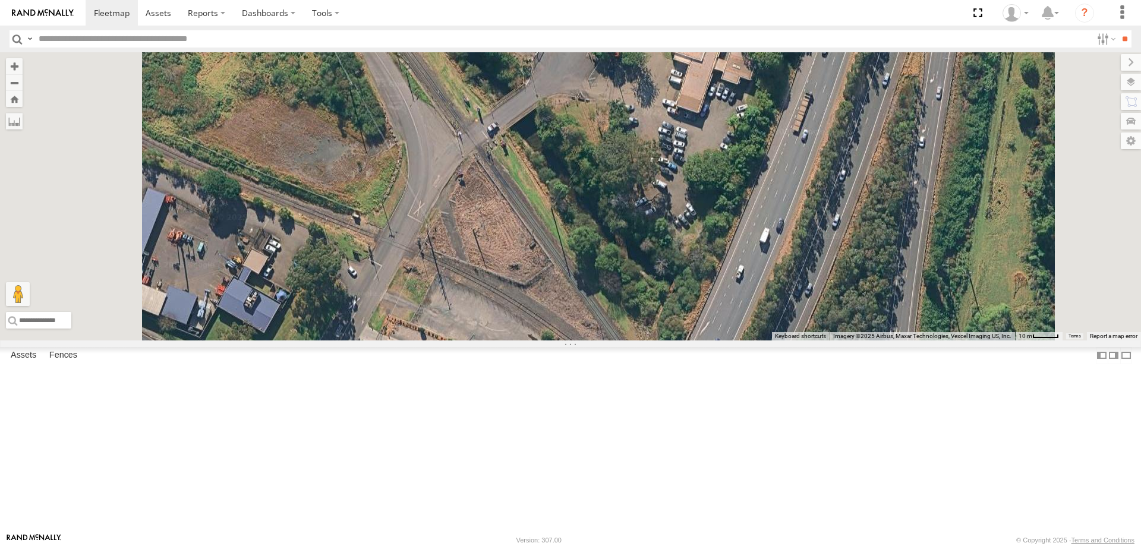
drag, startPoint x: 574, startPoint y: 238, endPoint x: 577, endPoint y: 357, distance: 118.9
click at [577, 341] on div "B - DG93WL - Josh Fahd C - FFZ14X- Ethan Hicks W - CM32CA - Cam Duffield W - CN…" at bounding box center [570, 196] width 1141 height 288
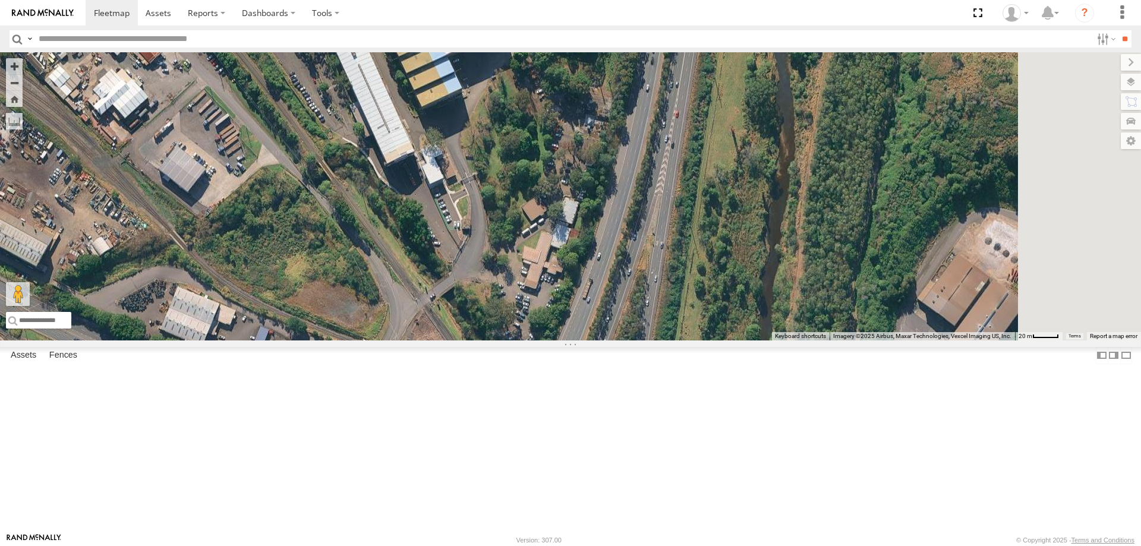
drag, startPoint x: 583, startPoint y: 344, endPoint x: 553, endPoint y: 417, distance: 79.3
click at [554, 341] on div "B - DG93WL - Josh Fahd C - FFZ14X- Ethan Hicks W - CM32CA - Cam Duffield W - CN…" at bounding box center [570, 196] width 1141 height 288
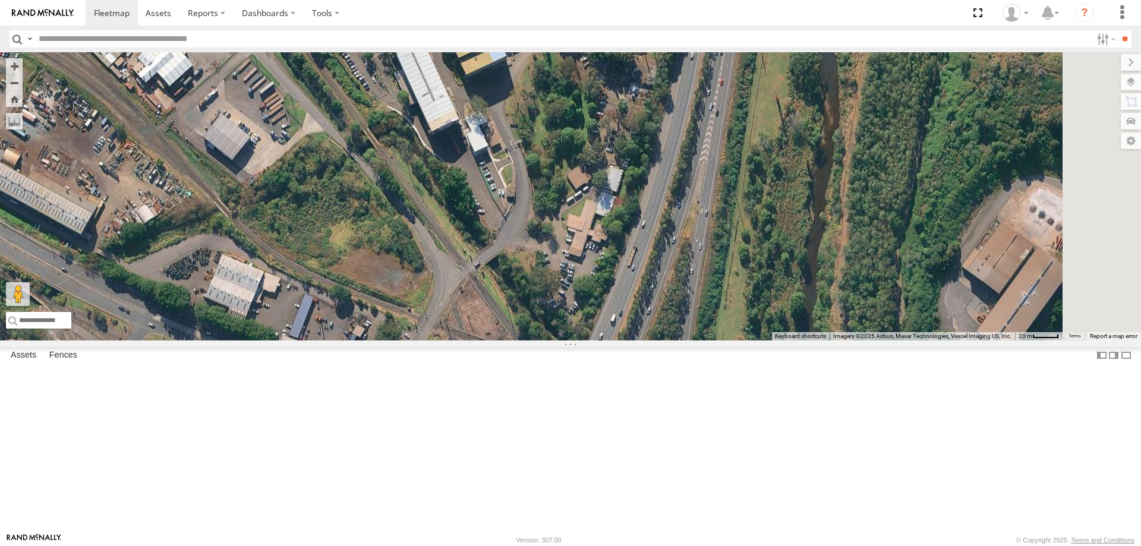
drag, startPoint x: 599, startPoint y: 335, endPoint x: 643, endPoint y: 303, distance: 54.9
click at [643, 303] on div "B - DG93WL - Josh Fahd C - FFZ14X- Ethan Hicks W - CM32CA - Cam Duffield W - CN…" at bounding box center [570, 196] width 1141 height 288
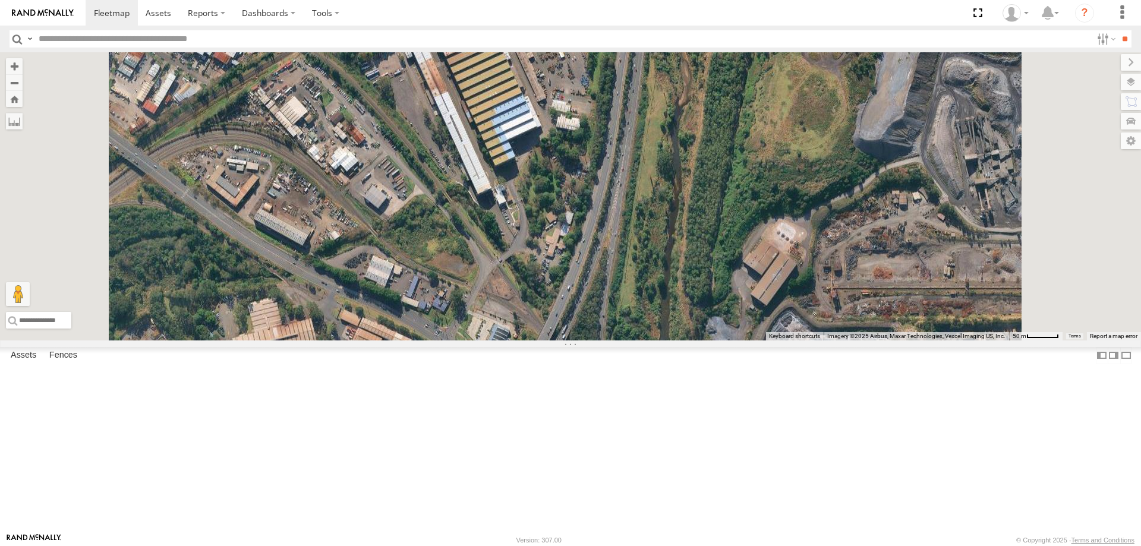
drag, startPoint x: 574, startPoint y: 458, endPoint x: 602, endPoint y: 379, distance: 84.1
click at [602, 341] on div "B - DG93WL - Josh Fahd C - FFZ14X- Ethan Hicks W - CM32CA - Cam Duffield W - CN…" at bounding box center [570, 196] width 1141 height 288
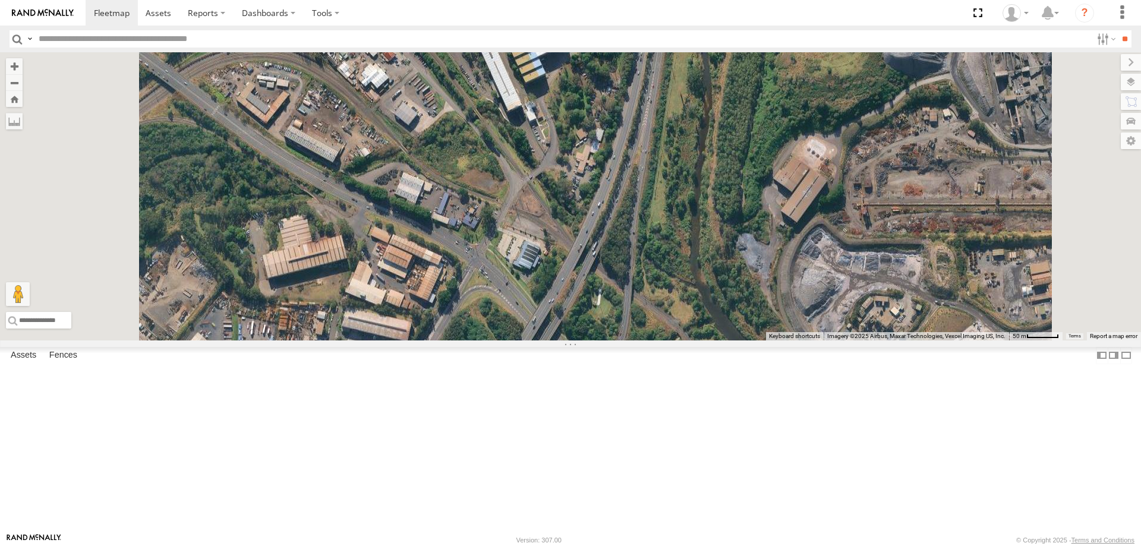
drag, startPoint x: 628, startPoint y: 291, endPoint x: 634, endPoint y: 273, distance: 19.4
click at [634, 273] on div "B - DG93WL - Josh Fahd C - FFZ14X- Ethan Hicks W - CM32CA - Cam Duffield W - CN…" at bounding box center [570, 196] width 1141 height 288
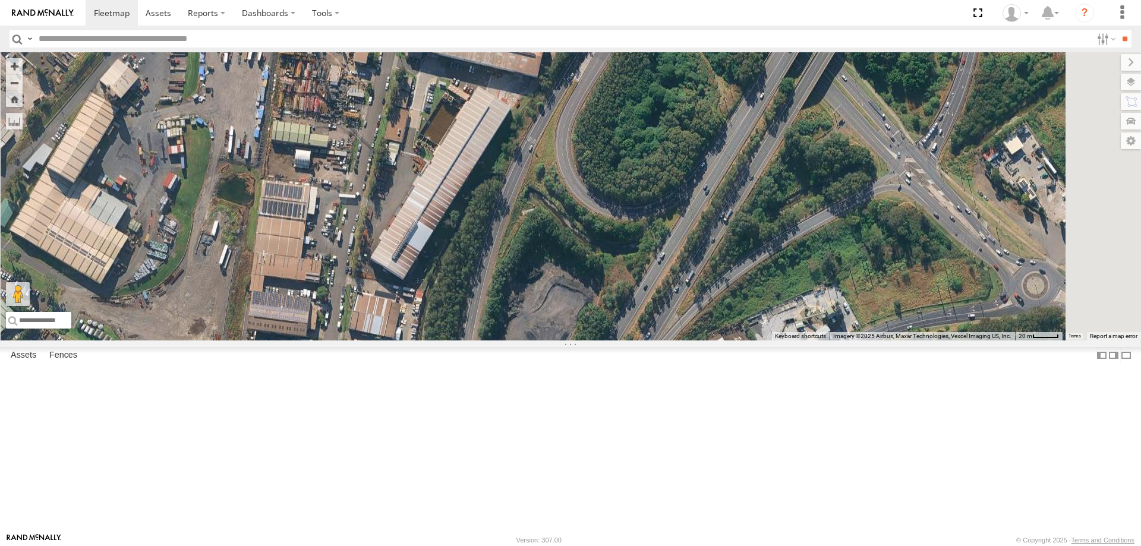
drag, startPoint x: 493, startPoint y: 405, endPoint x: 506, endPoint y: 351, distance: 55.1
click at [506, 330] on div "B - DG93WL - Josh Fahd C - FFZ14X- Ethan Hicks W - CM32CA - Cam Duffield W - CN…" at bounding box center [570, 196] width 1141 height 288
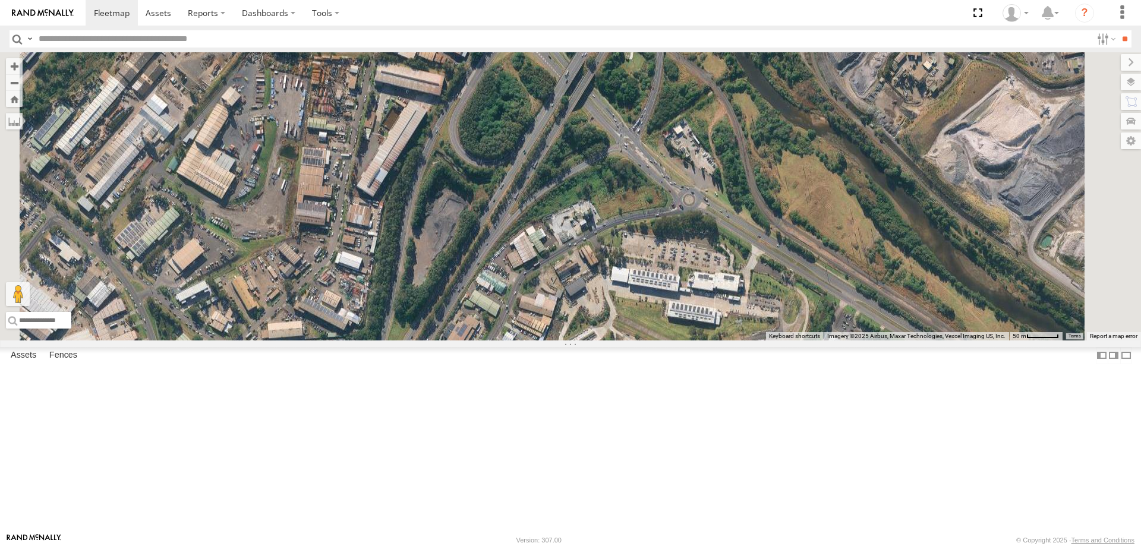
drag, startPoint x: 586, startPoint y: 363, endPoint x: 562, endPoint y: 253, distance: 113.0
click at [563, 254] on div "B - DG93WL - Josh Fahd C - FFZ14X- Ethan Hicks W - CM32CA - Cam Duffield W - CN…" at bounding box center [570, 196] width 1141 height 288
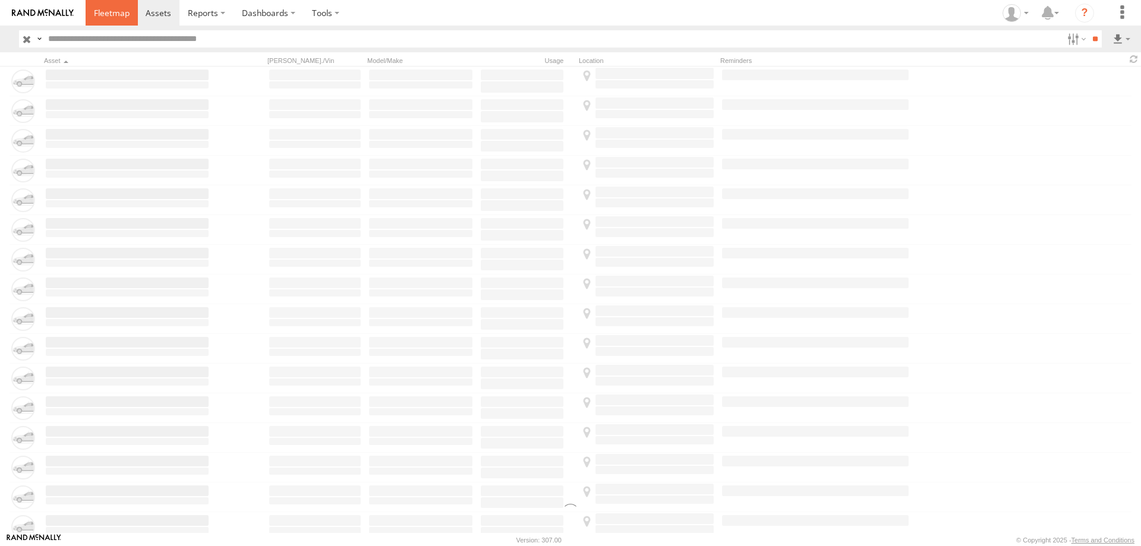
click at [114, 13] on span at bounding box center [112, 12] width 36 height 11
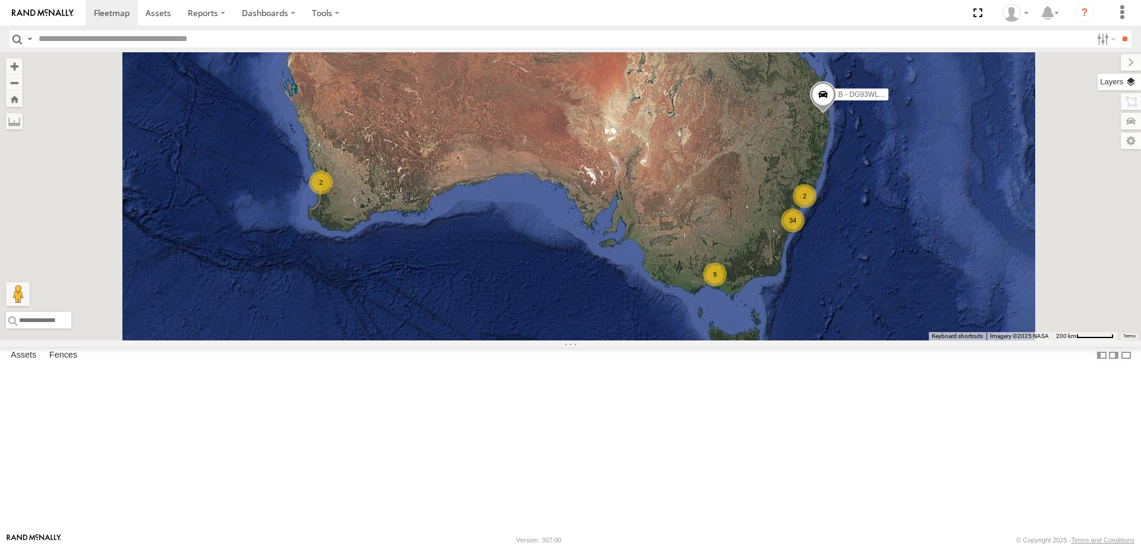
click at [1132, 83] on label at bounding box center [1119, 82] width 43 height 17
click at [0, 0] on label at bounding box center [0, 0] width 0 height 0
click at [0, 0] on span "Roadmap" at bounding box center [0, 0] width 0 height 0
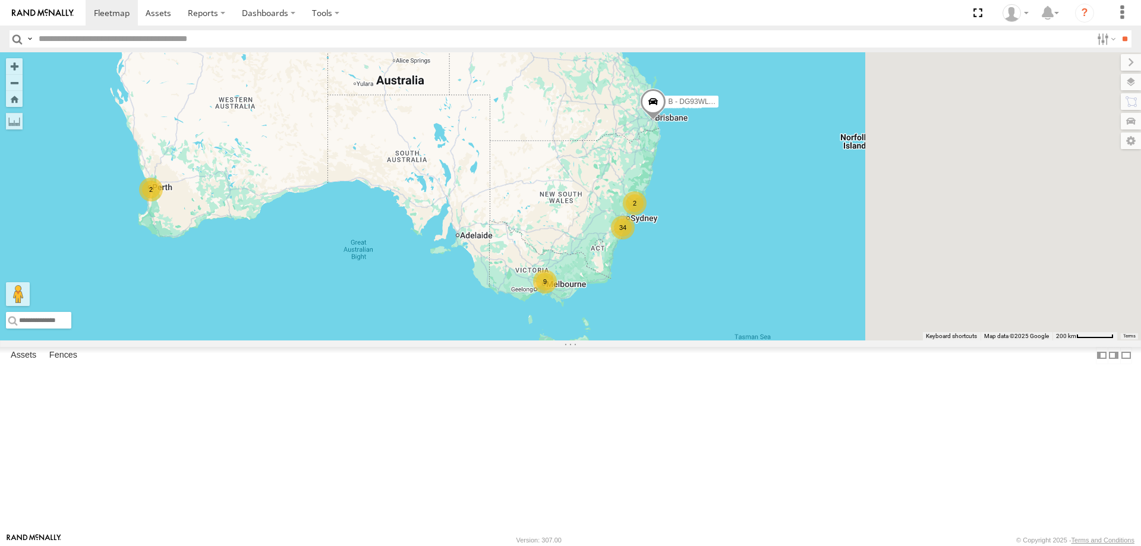
drag, startPoint x: 937, startPoint y: 378, endPoint x: 753, endPoint y: 385, distance: 184.4
click at [753, 341] on div "B - DG93WL - Josh Fahd 34 2 9 2" at bounding box center [570, 196] width 1141 height 288
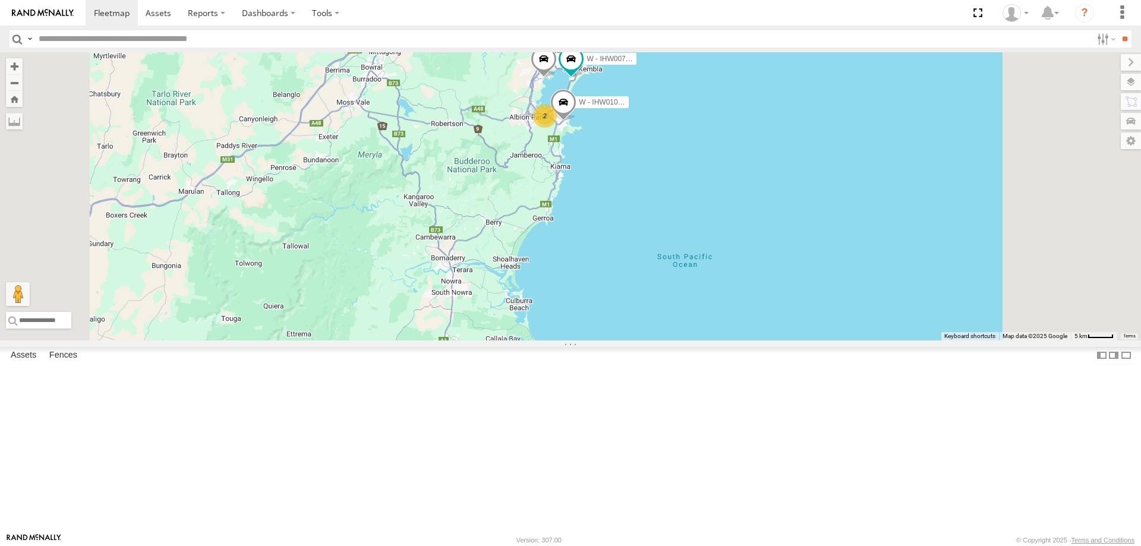
drag, startPoint x: 836, startPoint y: 285, endPoint x: 822, endPoint y: 380, distance: 96.1
click at [822, 341] on div "B - DG93WL - Josh Fahd W - CM32CA - Cam Duffield W - CN51ES - Cameron Ashby W -…" at bounding box center [570, 196] width 1141 height 288
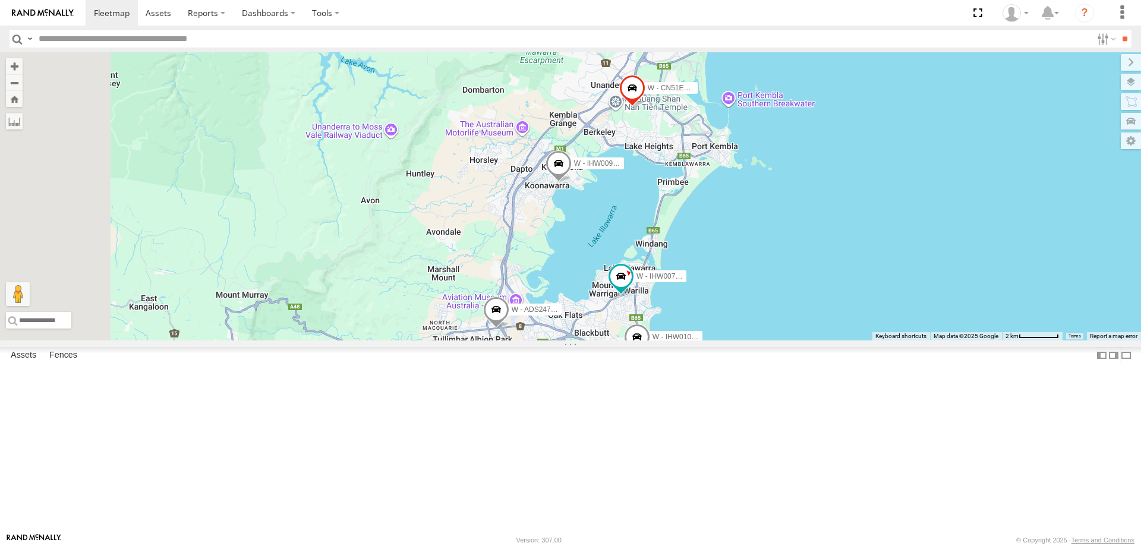
drag, startPoint x: 883, startPoint y: 434, endPoint x: 915, endPoint y: 422, distance: 34.4
click at [915, 341] on div "W - CN51ES - Cameron Ashby W - IHW009 - Geoff Cooper S - YIQ01Q - Adam Roberts …" at bounding box center [570, 196] width 1141 height 288
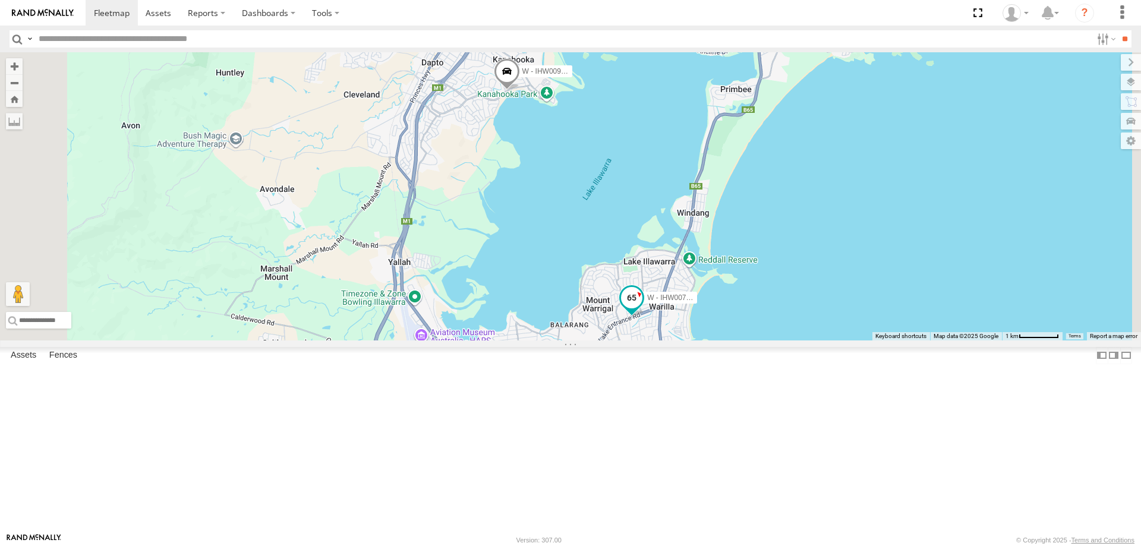
click at [643, 309] on span at bounding box center [631, 297] width 21 height 21
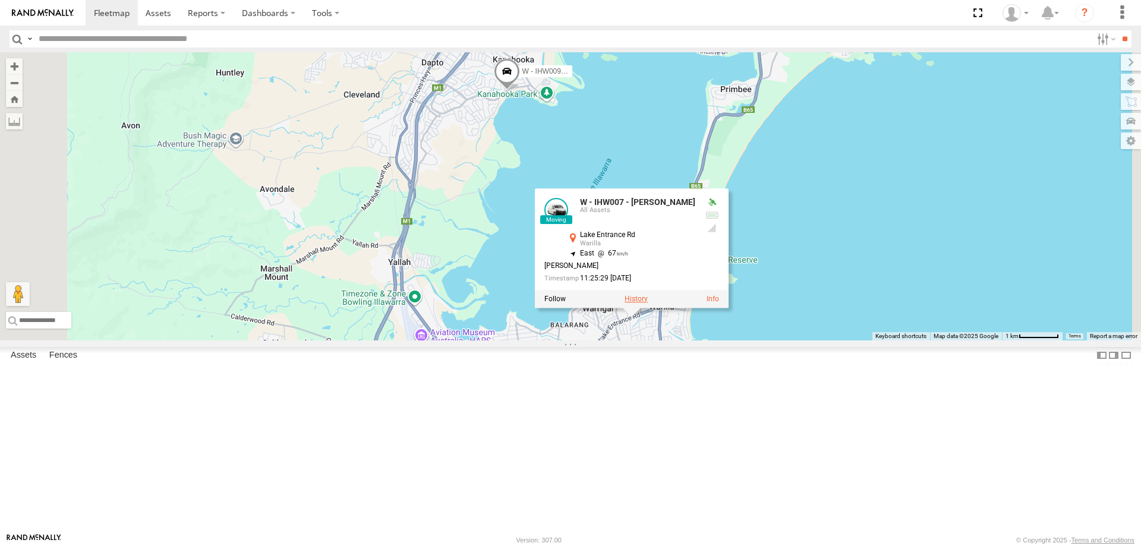
click at [648, 303] on label at bounding box center [636, 299] width 23 height 8
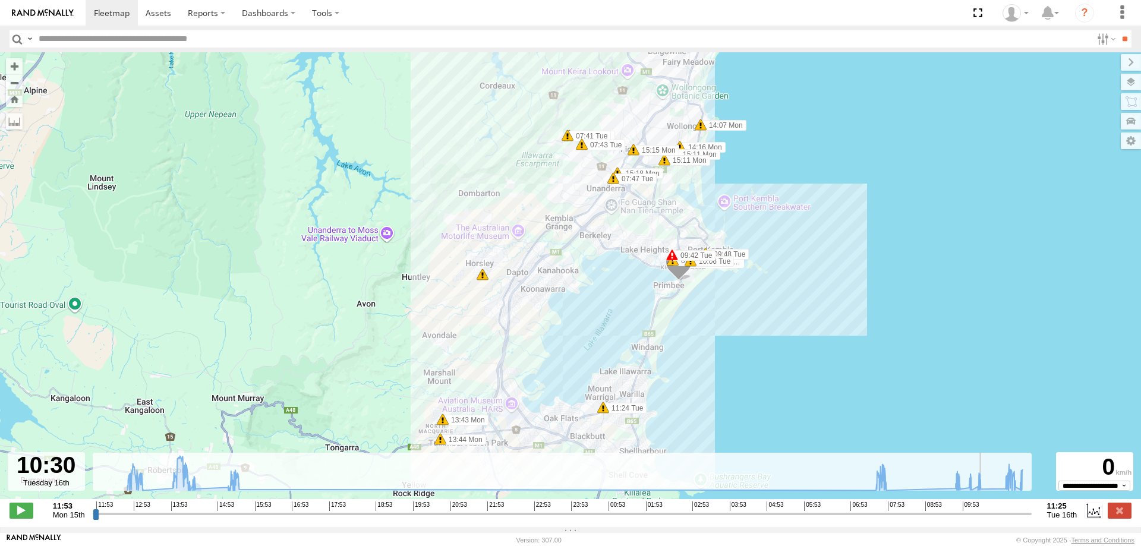
drag, startPoint x: 96, startPoint y: 519, endPoint x: 971, endPoint y: 519, distance: 874.5
click at [990, 520] on input "range" at bounding box center [562, 513] width 939 height 11
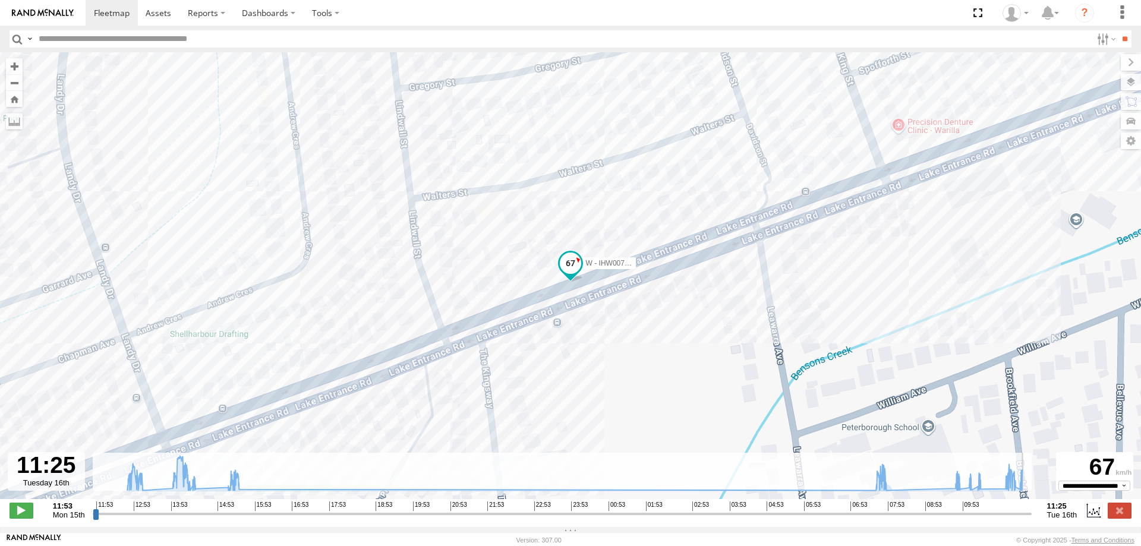
drag, startPoint x: 973, startPoint y: 520, endPoint x: 1061, endPoint y: 522, distance: 88.0
type input "**********"
click at [1032, 520] on input "range" at bounding box center [562, 513] width 939 height 11
click at [153, 14] on span at bounding box center [159, 12] width 26 height 11
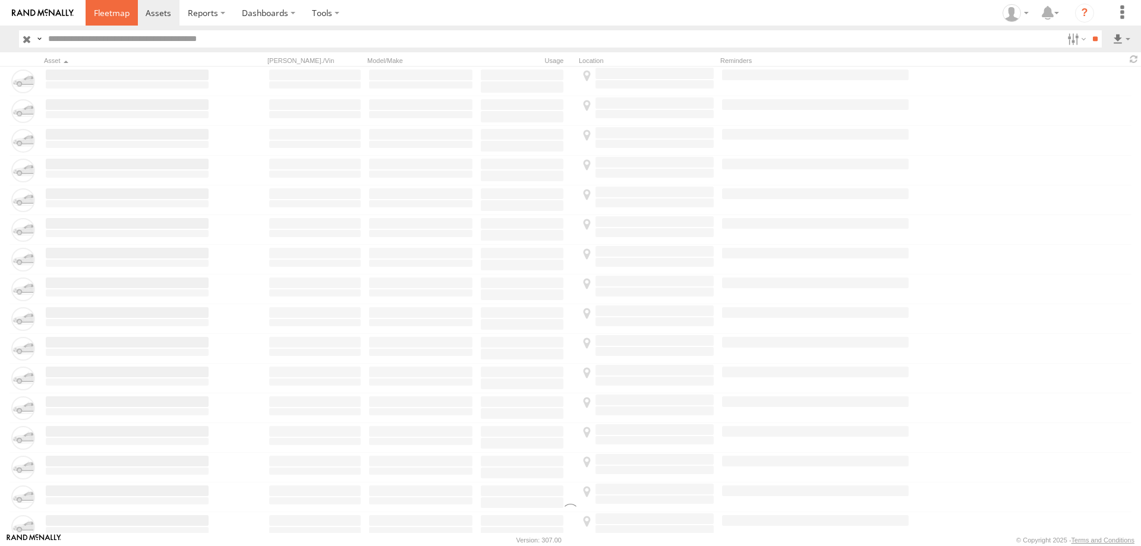
click at [95, 10] on span at bounding box center [112, 12] width 36 height 11
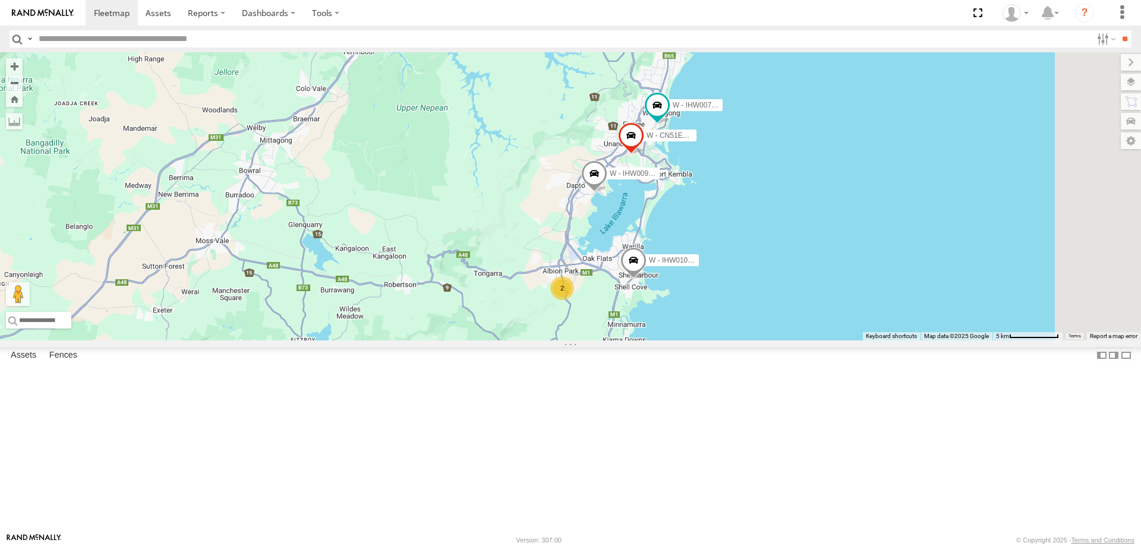
drag, startPoint x: 961, startPoint y: 319, endPoint x: 852, endPoint y: 294, distance: 111.6
click at [889, 317] on div "W - CN51ES - Cameron Ashby W - IHW009 - Geoff Cooper W - IHW007 - Paul Whatman …" at bounding box center [570, 196] width 1141 height 288
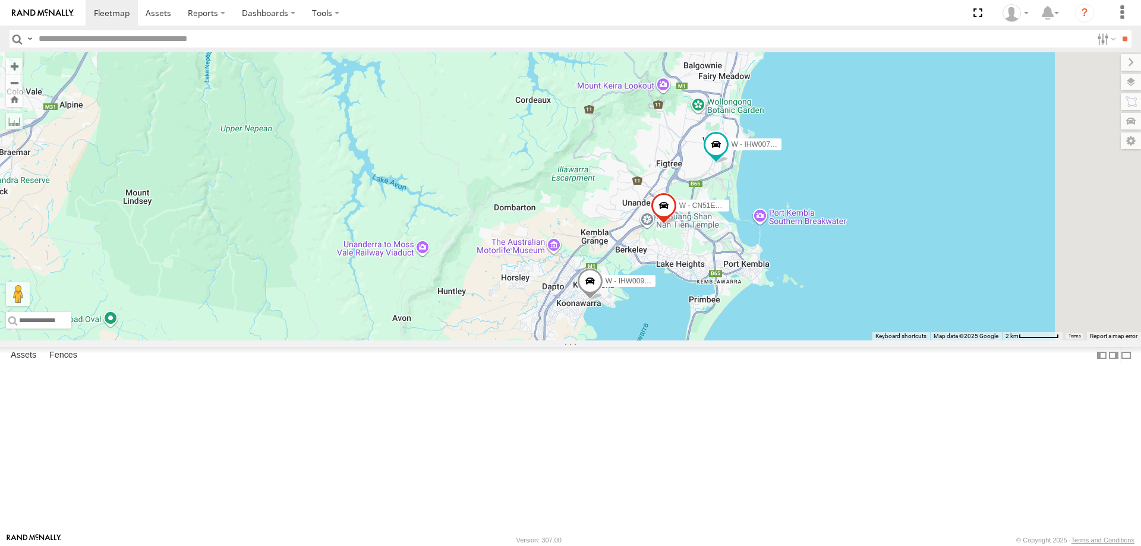
drag, startPoint x: 1009, startPoint y: 445, endPoint x: 941, endPoint y: 359, distance: 110.0
click at [954, 341] on div "W - CN51ES - Cameron Ashby W - IHW009 - Geoff Cooper W - IHW007 - Paul Whatman …" at bounding box center [570, 196] width 1141 height 288
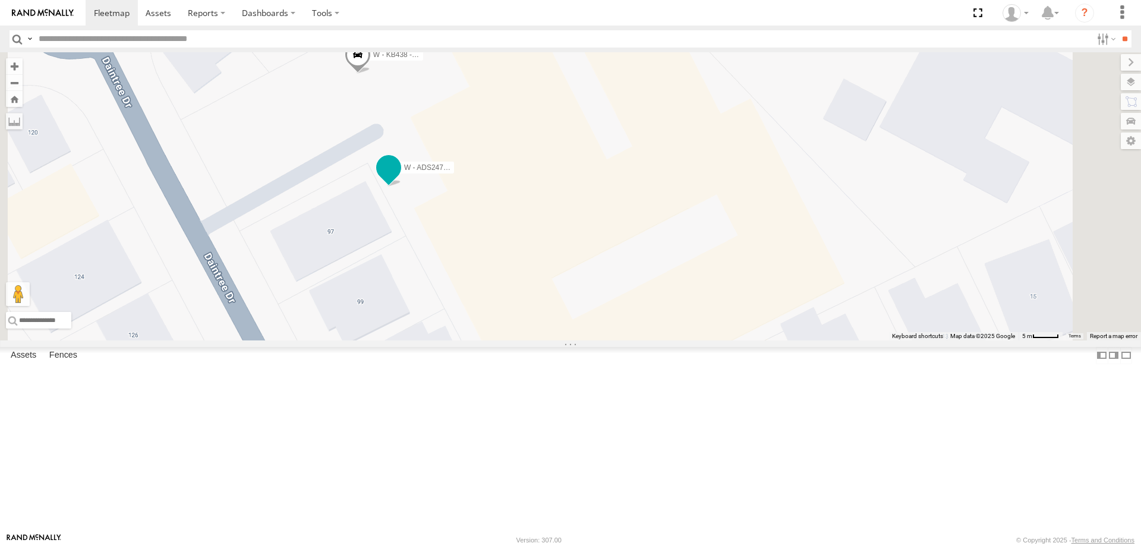
click at [400, 178] on span at bounding box center [388, 167] width 21 height 21
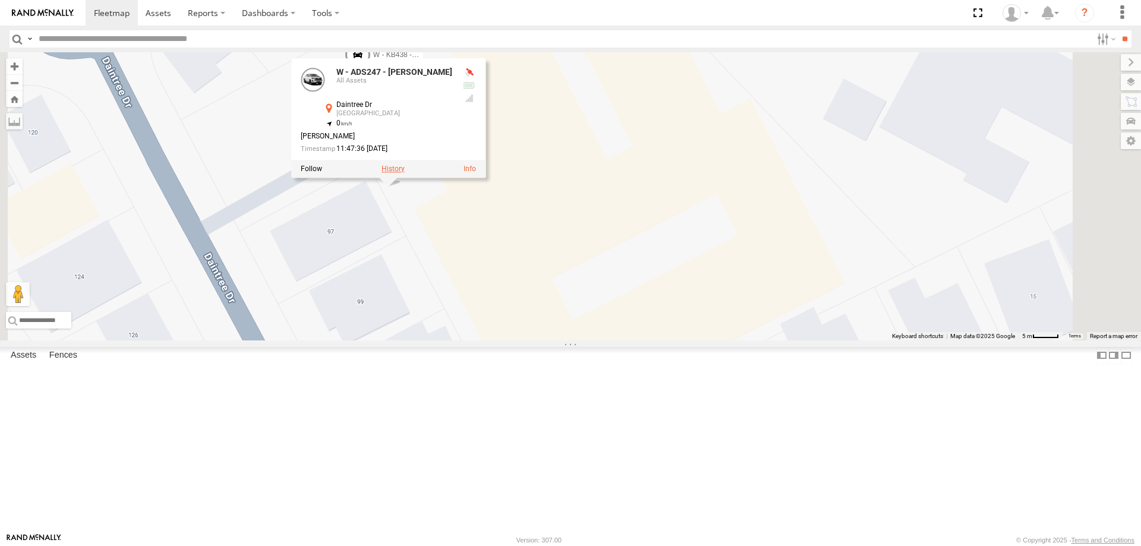
click at [405, 173] on label at bounding box center [393, 169] width 23 height 8
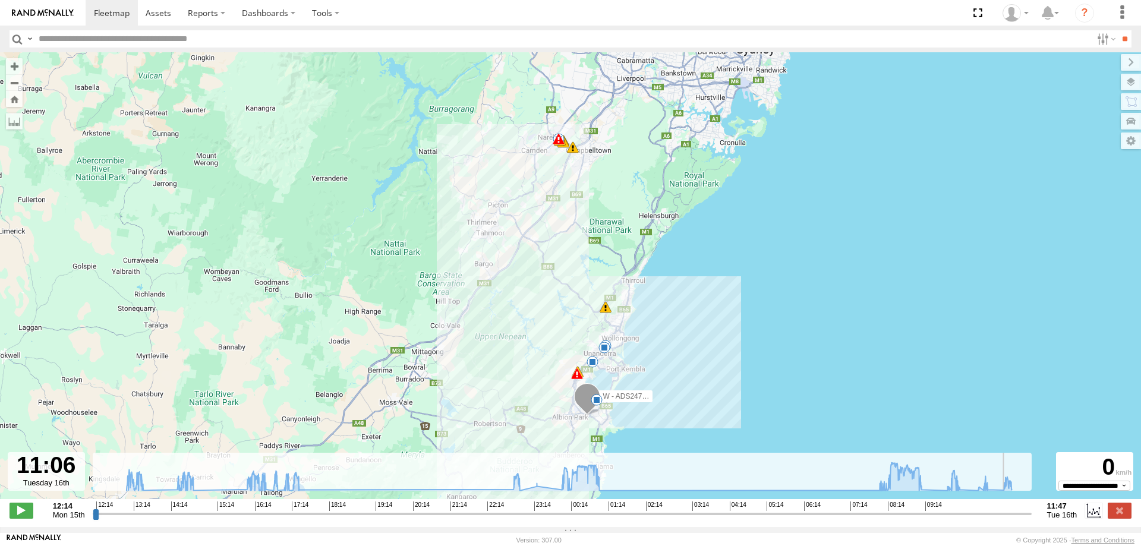
drag, startPoint x: 97, startPoint y: 521, endPoint x: 719, endPoint y: 448, distance: 626.7
click at [982, 517] on input "range" at bounding box center [562, 513] width 939 height 11
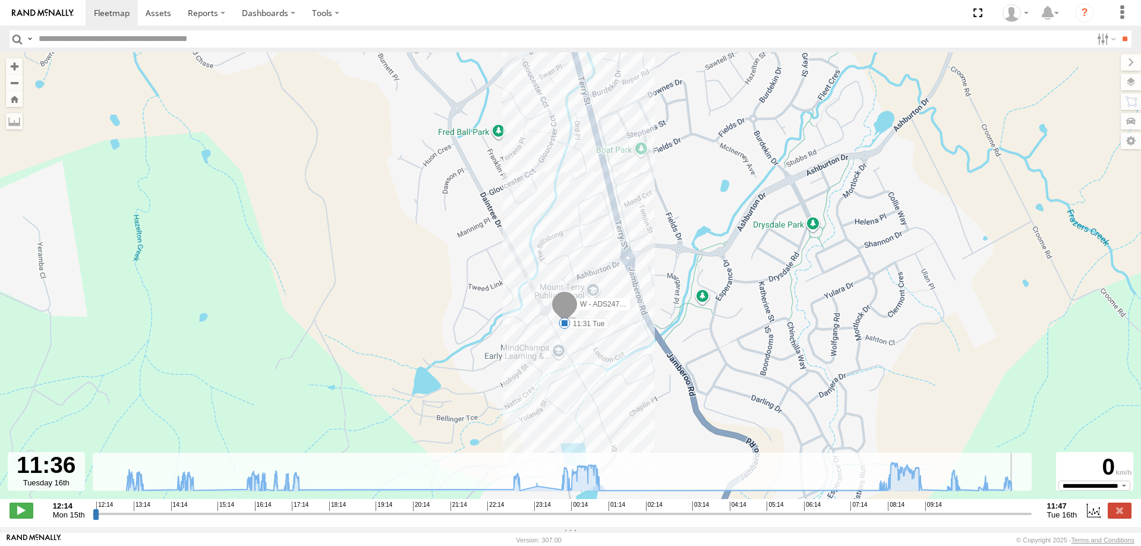
drag, startPoint x: 982, startPoint y: 523, endPoint x: 1021, endPoint y: 523, distance: 38.6
type input "**********"
click at [1021, 520] on input "range" at bounding box center [562, 513] width 939 height 11
click at [160, 15] on span at bounding box center [159, 12] width 26 height 11
